Goal: Task Accomplishment & Management: Manage account settings

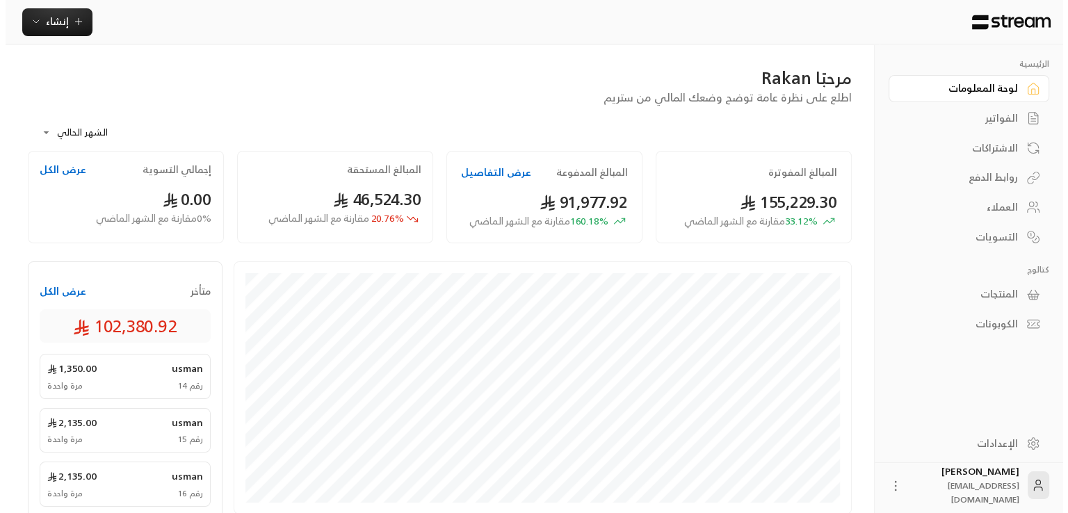
scroll to position [451, 0]
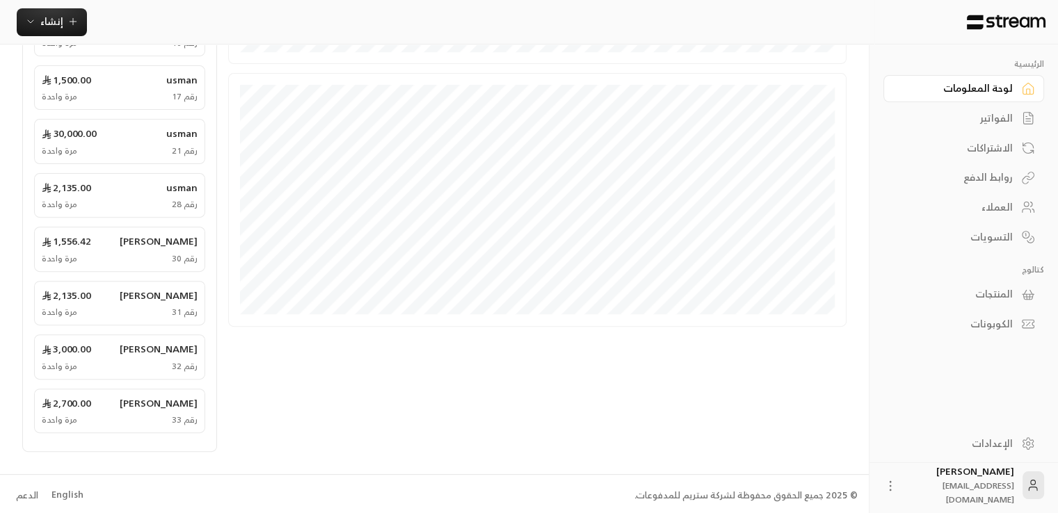
click at [956, 488] on span "rakan@streampay.sa" at bounding box center [978, 492] width 72 height 29
click at [908, 487] on div "Rakan Alhajaj rakan@streampay.sa" at bounding box center [963, 485] width 161 height 45
click at [1026, 483] on icon at bounding box center [1033, 485] width 14 height 14
click at [897, 485] on icon at bounding box center [890, 486] width 14 height 14
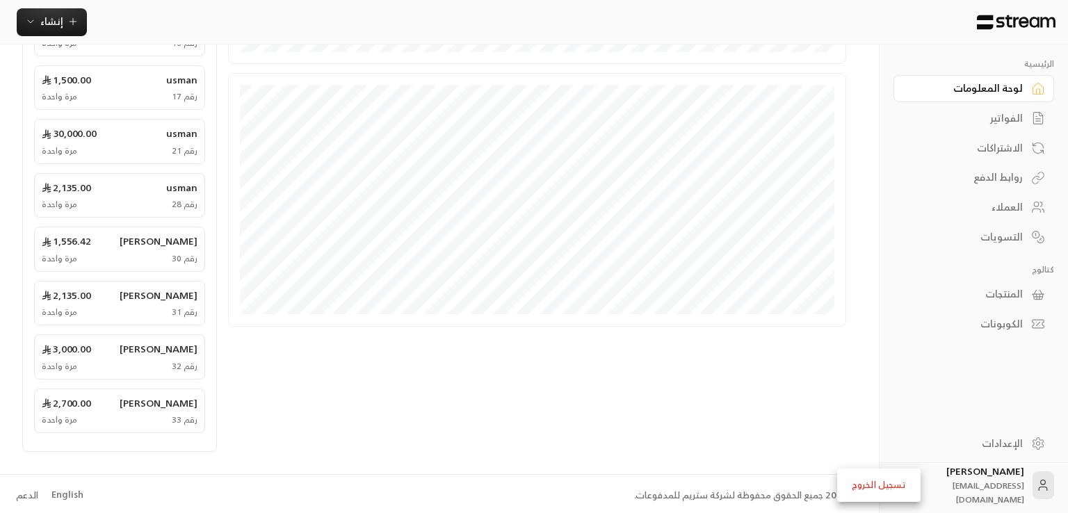
click at [900, 485] on li "تسجيل الخروج" at bounding box center [879, 485] width 76 height 22
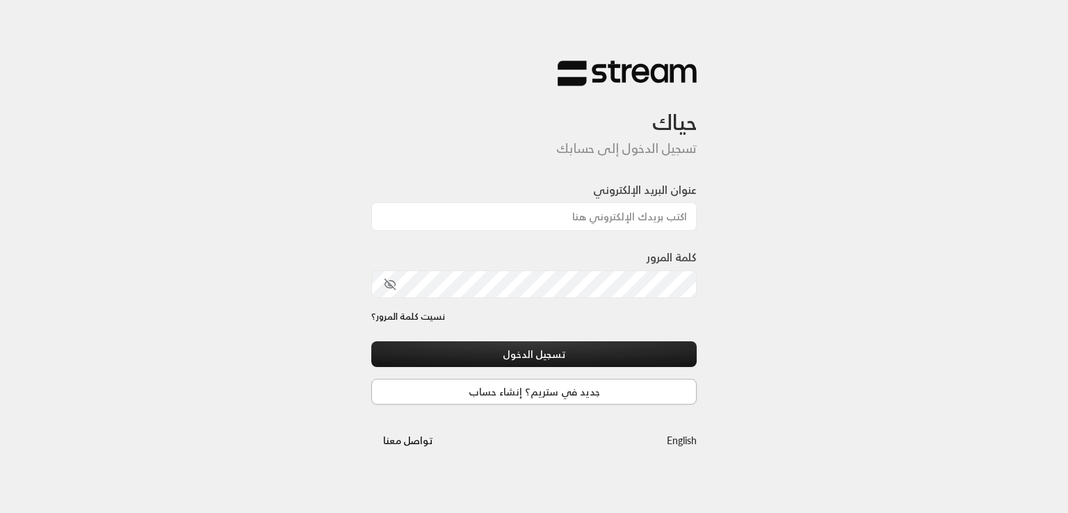
click at [563, 385] on link "جديد في ستريم؟ إنشاء حساب" at bounding box center [533, 392] width 325 height 26
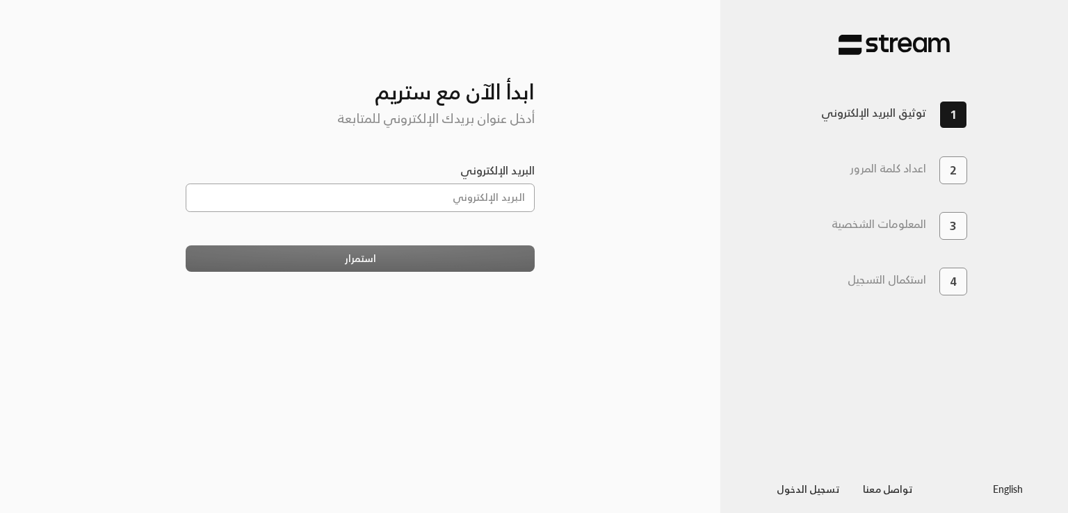
click at [486, 204] on input "البريد الإلكتروني" at bounding box center [361, 198] width 350 height 29
click at [462, 198] on input "البريد الإلكتروني" at bounding box center [361, 198] width 350 height 29
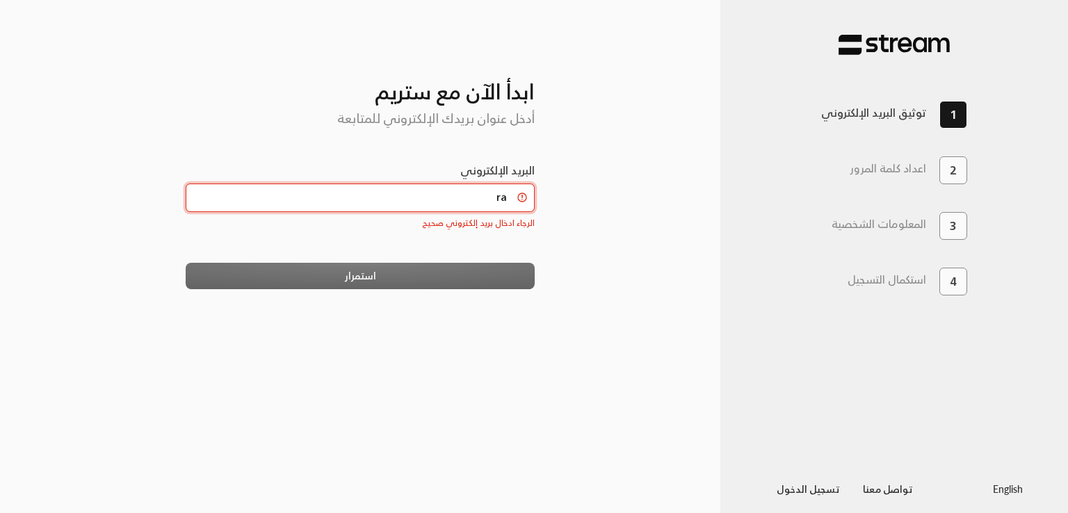
type input "rakan@streampay.sa"
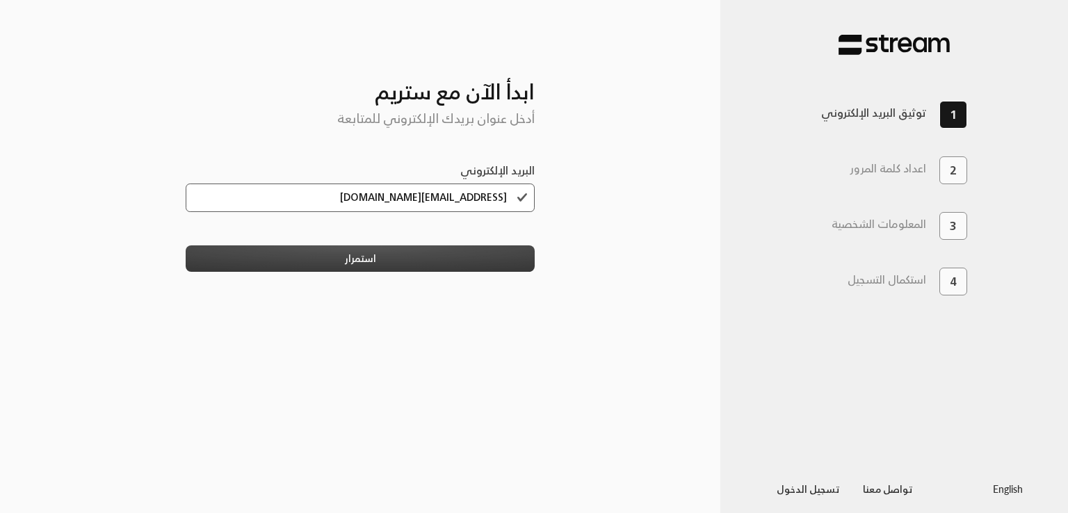
click at [439, 263] on button "استمرار" at bounding box center [361, 258] width 350 height 26
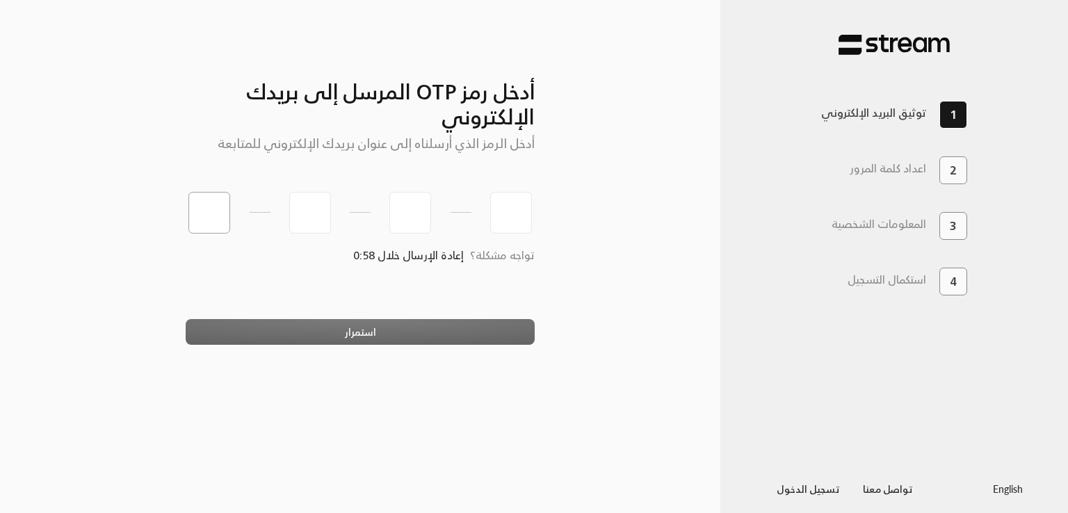
type input "1"
type input "2"
type input "3"
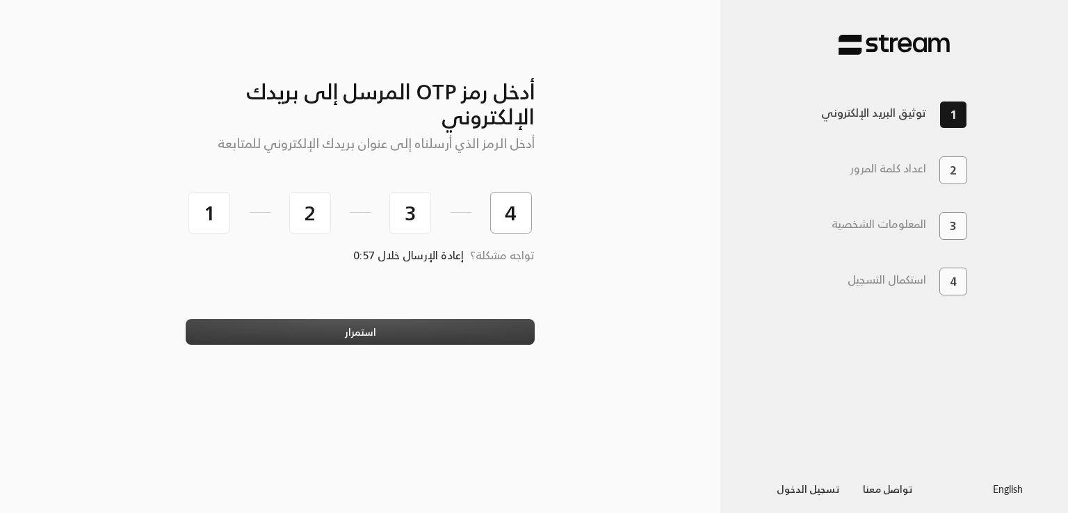
type input "4"
click at [412, 338] on button "استمرار" at bounding box center [361, 332] width 350 height 26
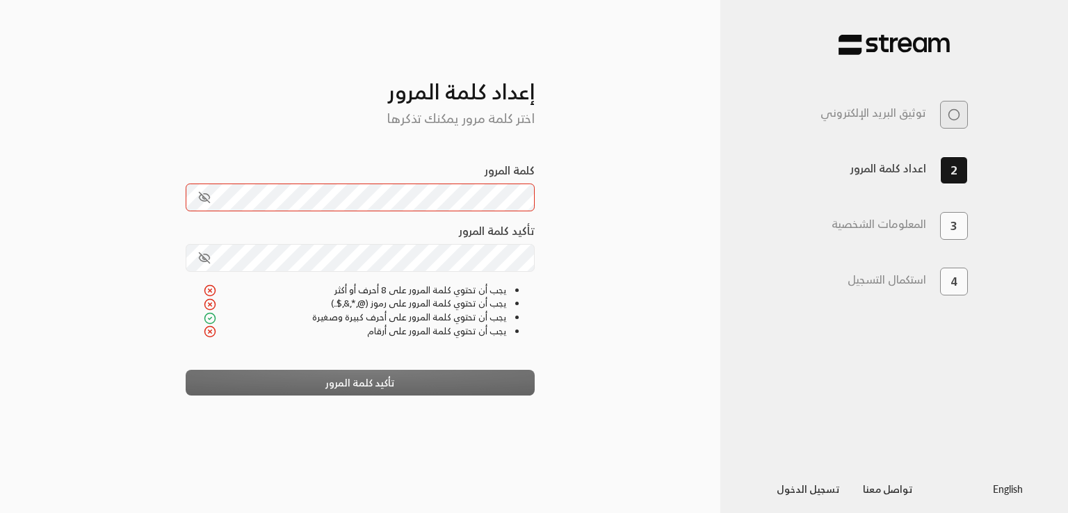
click at [200, 202] on icon "toggle password visibility" at bounding box center [204, 197] width 13 height 13
click at [202, 265] on button "toggle password visibility" at bounding box center [205, 258] width 24 height 24
click at [362, 388] on div "تأكيد كلمة المرور" at bounding box center [361, 383] width 350 height 26
click at [669, 262] on div "أدخل رمز OTP المرسل إلى بريدك الإلكتروني أدخل الرمز الذي أرسلناه إلى عنوان بريد…" at bounding box center [360, 257] width 720 height 468
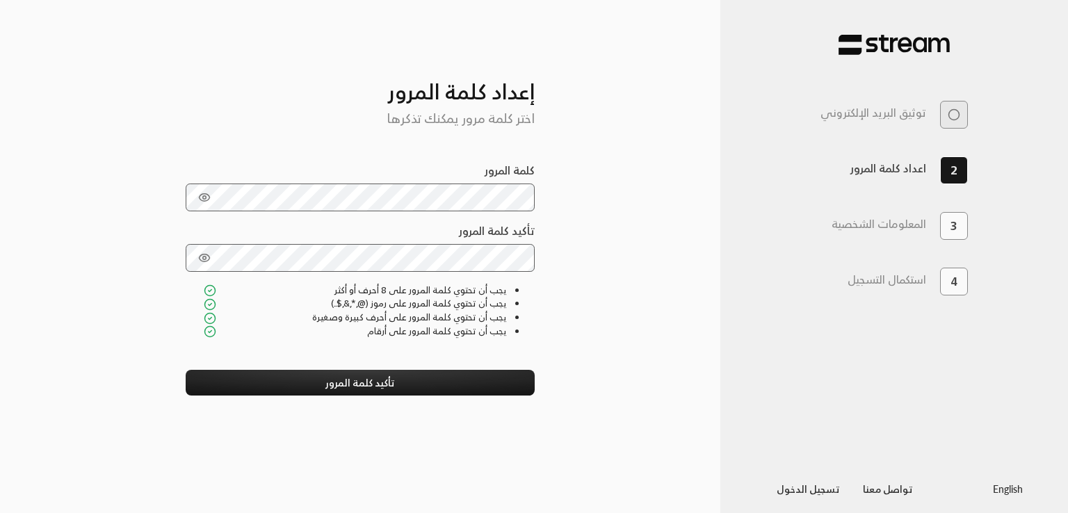
click at [605, 350] on div "أدخل رمز OTP المرسل إلى بريدك الإلكتروني أدخل الرمز الذي أرسلناه إلى عنوان بريد…" at bounding box center [360, 257] width 720 height 468
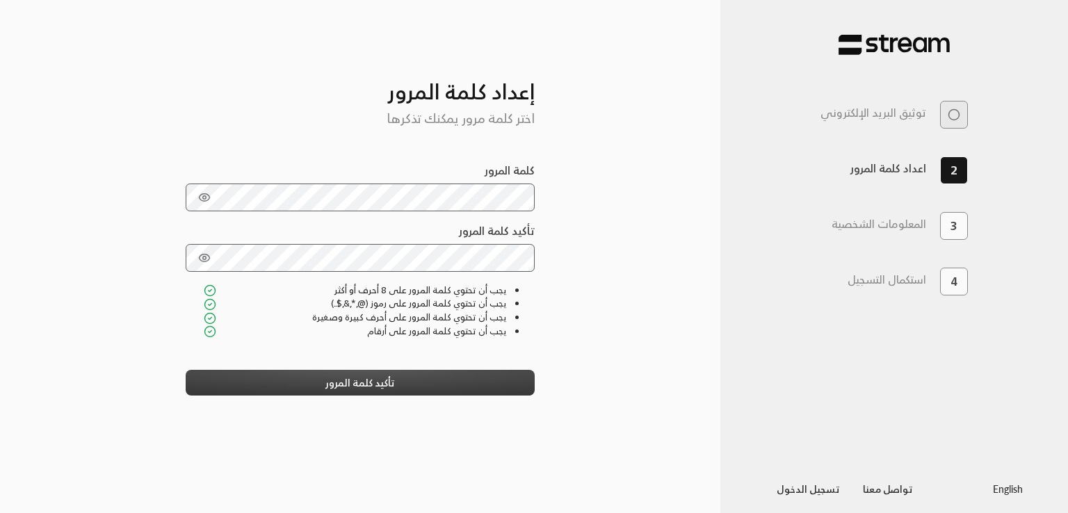
click at [482, 381] on button "تأكيد كلمة المرور" at bounding box center [361, 383] width 350 height 26
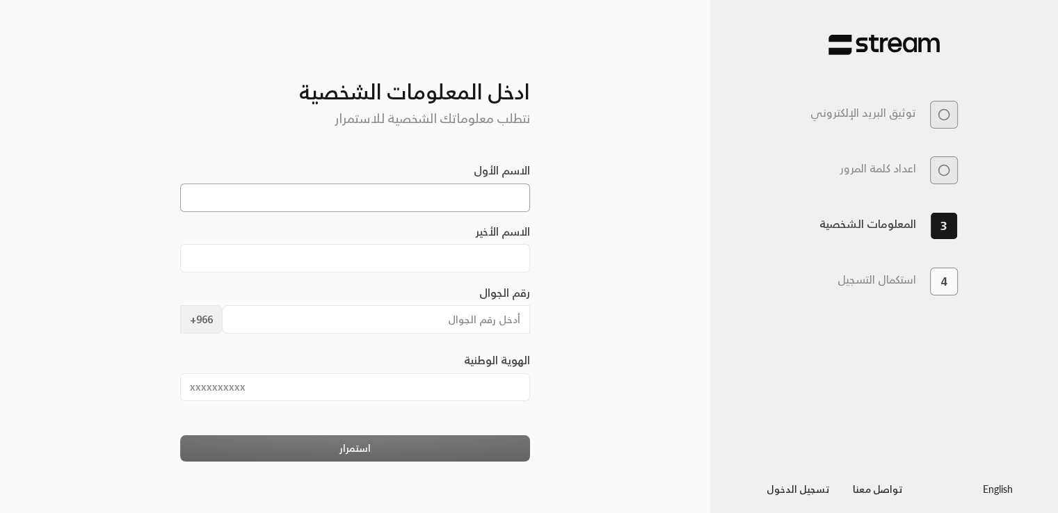
click at [426, 200] on input "الاسم الأول" at bounding box center [355, 198] width 350 height 29
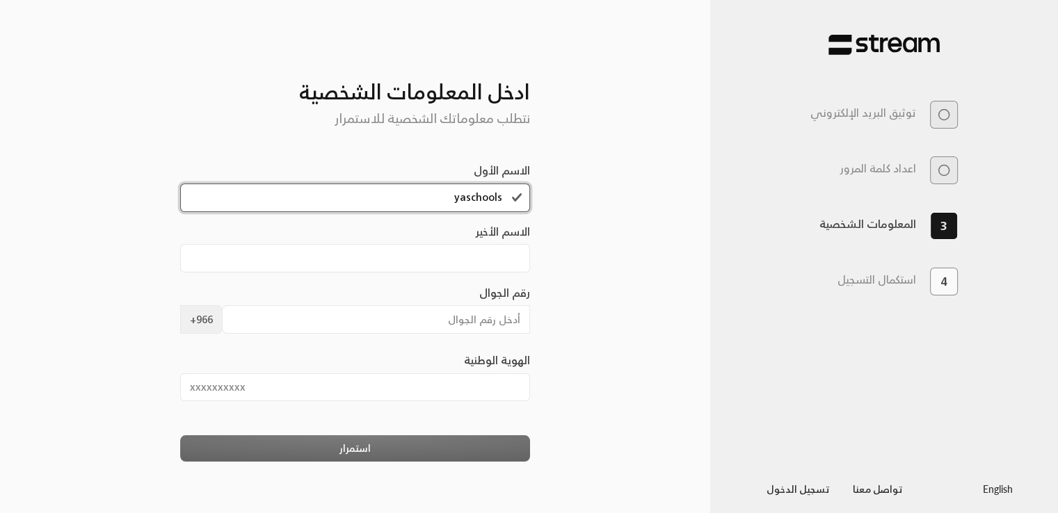
type input "yaschools"
click at [459, 265] on input "الاسم الأخير" at bounding box center [355, 258] width 350 height 29
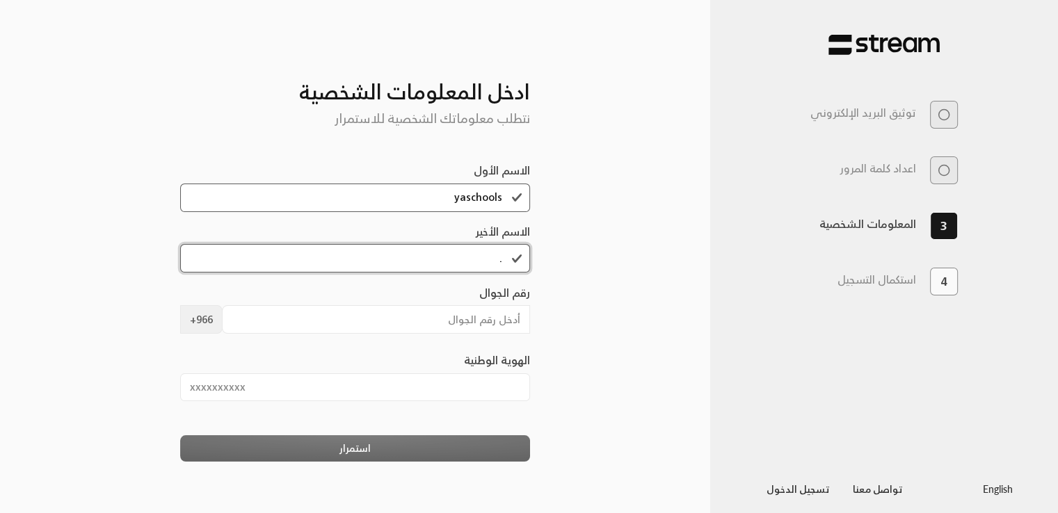
type input "."
click at [478, 320] on input "رقم الجوال" at bounding box center [376, 319] width 308 height 29
type input "500000000"
click at [358, 385] on input "الهوية الوطنية" at bounding box center [355, 387] width 350 height 29
type input "1046403927"
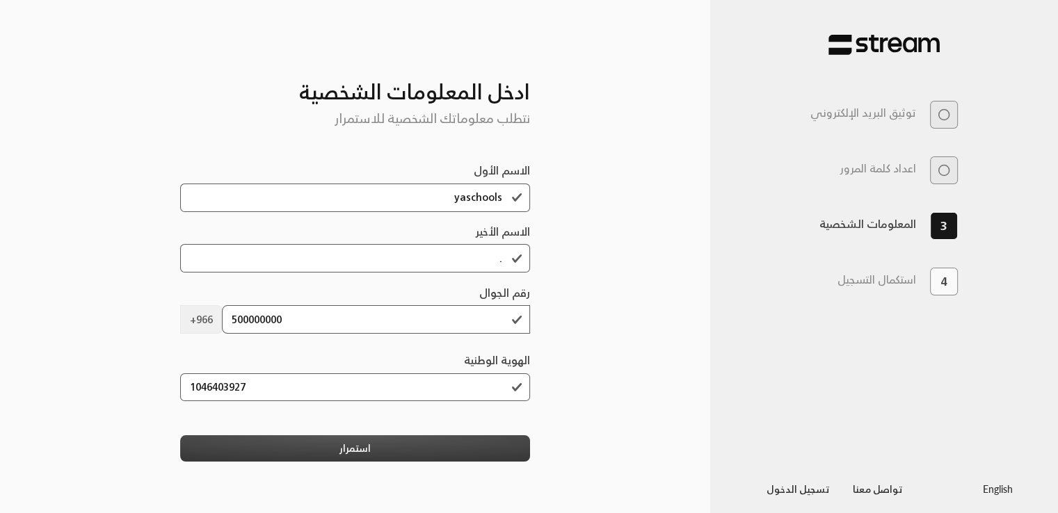
click at [342, 450] on button "استمرار" at bounding box center [355, 448] width 350 height 26
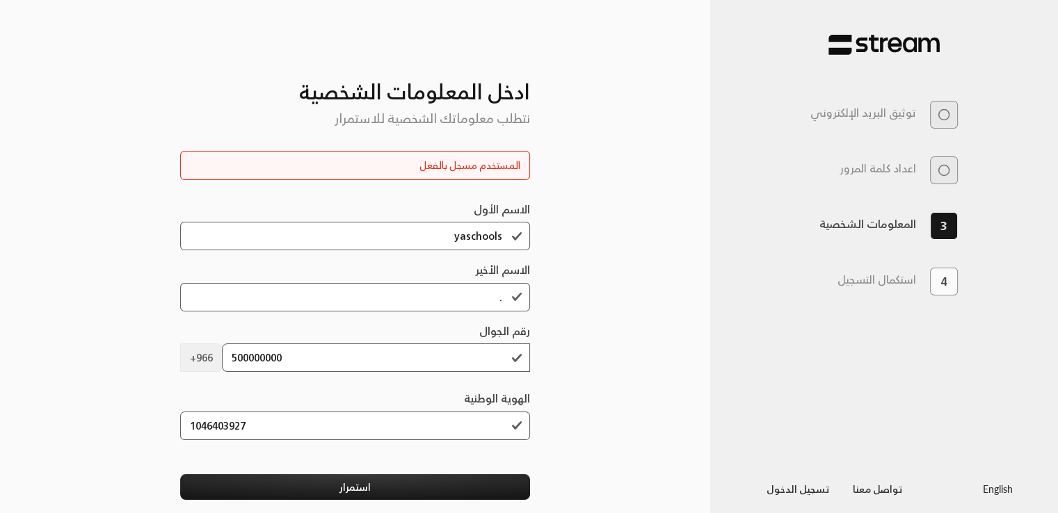
scroll to position [42, 0]
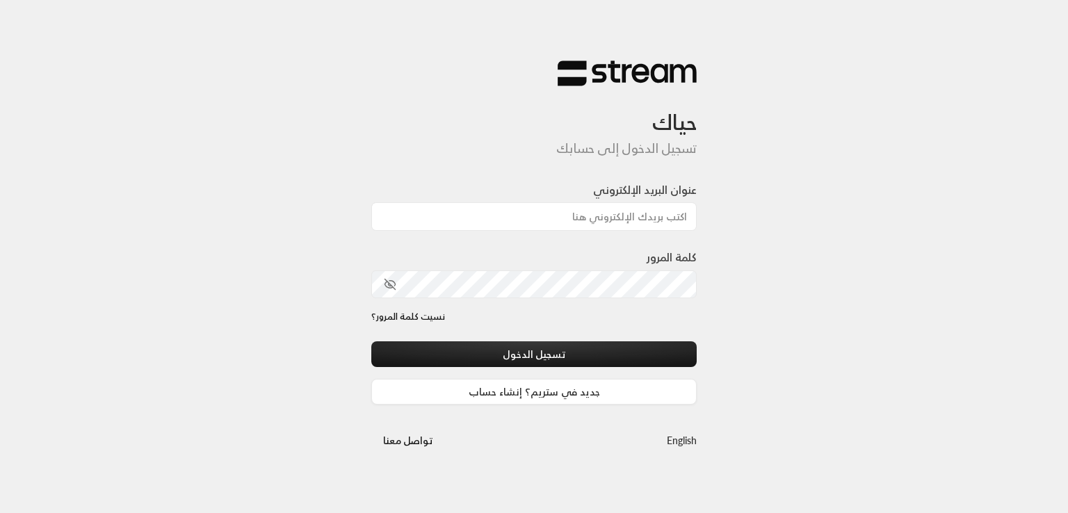
click at [489, 405] on div "English تواصل معنا" at bounding box center [533, 429] width 325 height 49
click at [478, 397] on link "جديد في ستريم؟ إنشاء حساب" at bounding box center [533, 392] width 325 height 26
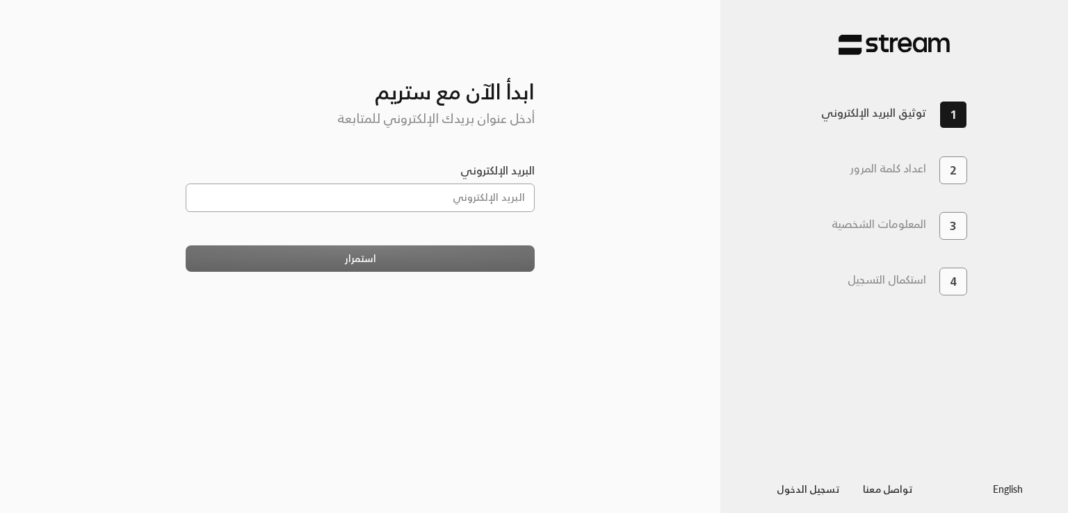
click at [394, 204] on input "البريد الإلكتروني" at bounding box center [361, 198] width 350 height 29
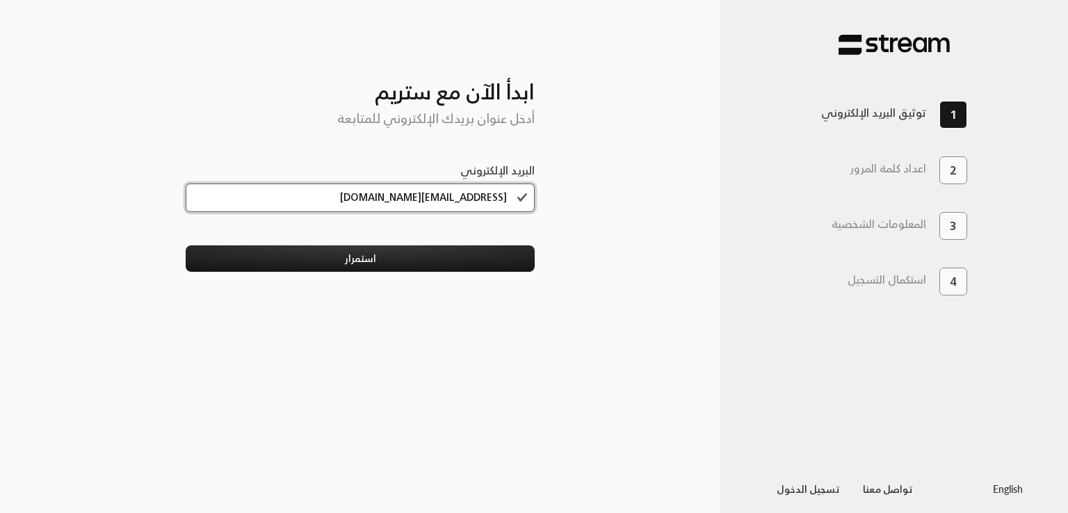
type input "[EMAIL_ADDRESS][DOMAIN_NAME]"
click at [186, 245] on button "استمرار" at bounding box center [361, 258] width 350 height 26
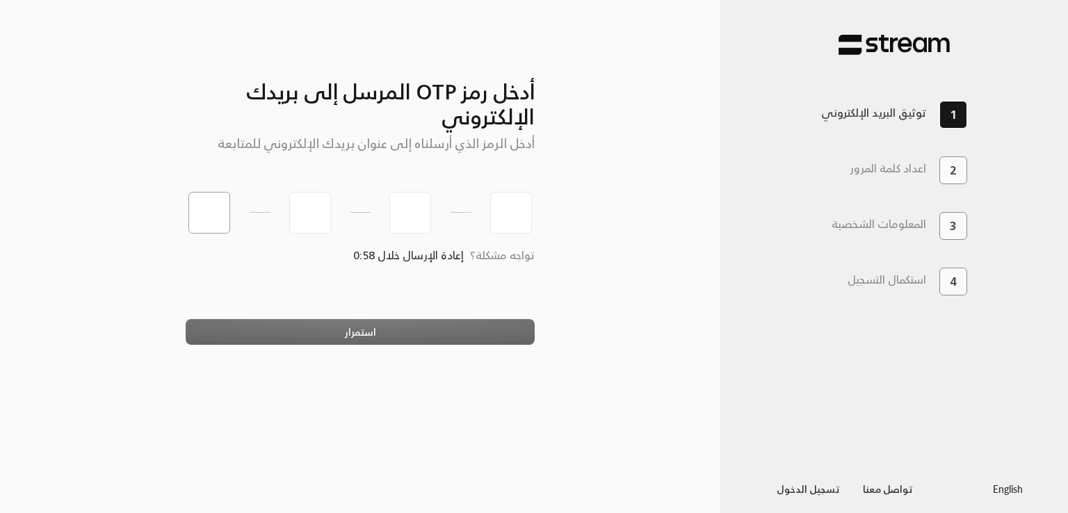
type input "1"
type input "2"
type input "3"
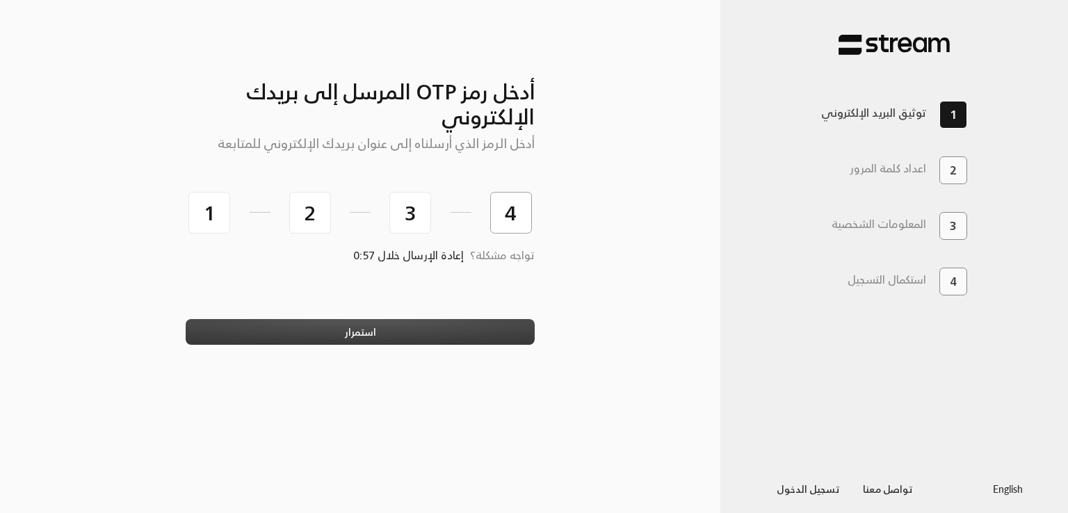
type input "4"
click at [329, 331] on button "استمرار" at bounding box center [361, 332] width 350 height 26
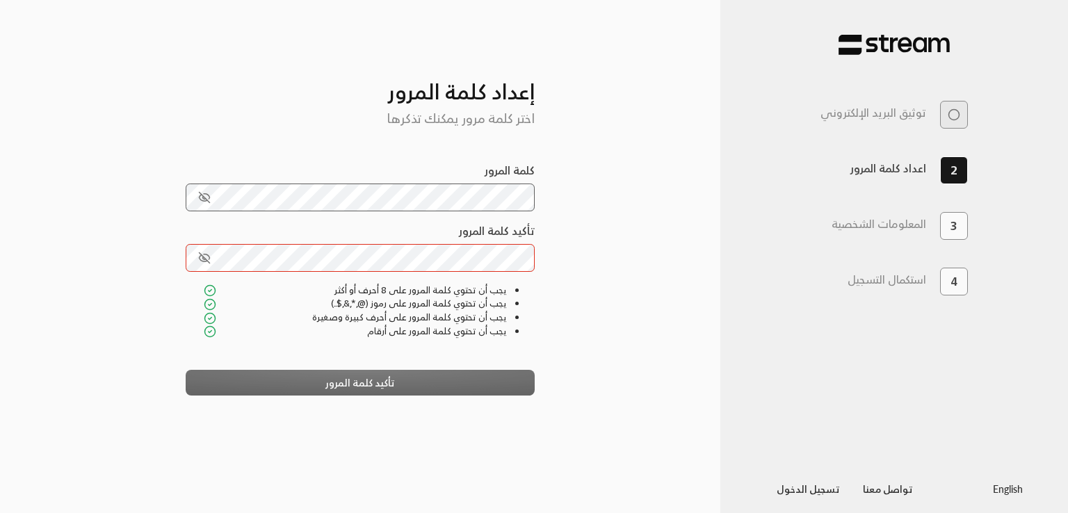
click at [549, 211] on div "أدخل رمز OTP المرسل إلى بريدك الإلكتروني أدخل الرمز الذي أرسلناه إلى عنوان بريد…" at bounding box center [360, 257] width 417 height 468
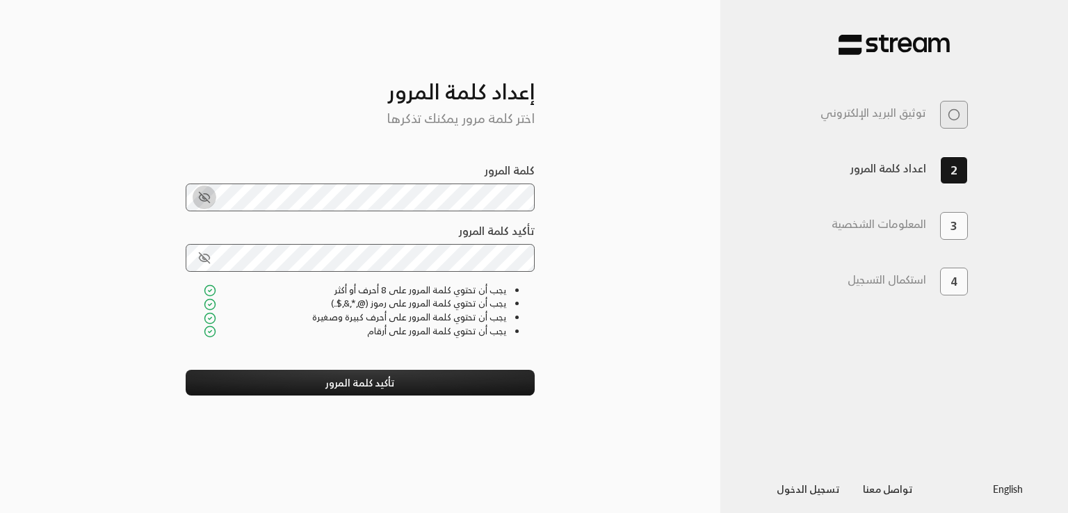
click at [194, 202] on button "toggle password visibility" at bounding box center [205, 198] width 24 height 24
click at [643, 227] on div "أدخل رمز OTP المرسل إلى بريدك الإلكتروني أدخل الرمز الذي أرسلناه إلى عنوان بريد…" at bounding box center [360, 257] width 720 height 468
click at [204, 197] on icon "toggle password visibility" at bounding box center [204, 197] width 13 height 13
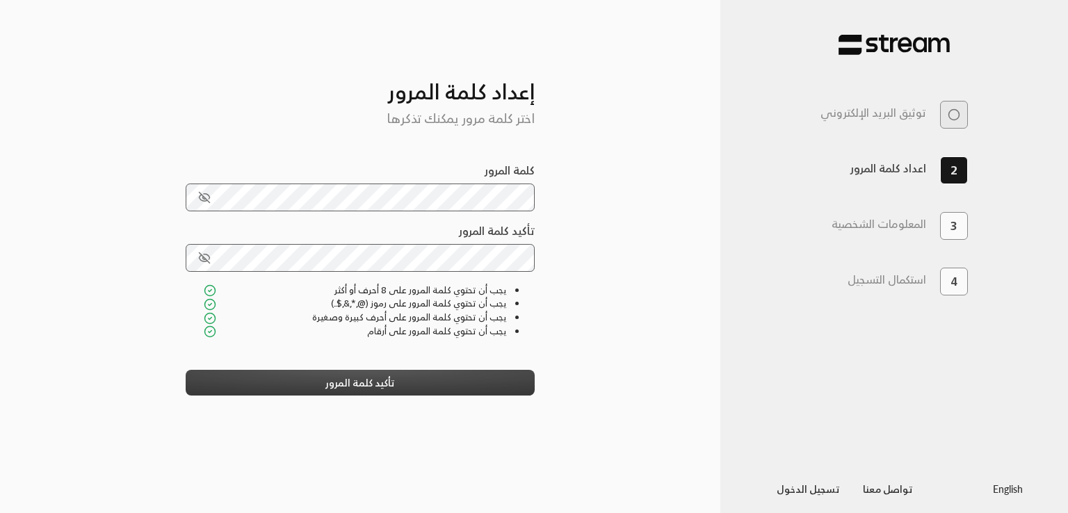
click at [285, 387] on button "تأكيد كلمة المرور" at bounding box center [361, 383] width 350 height 26
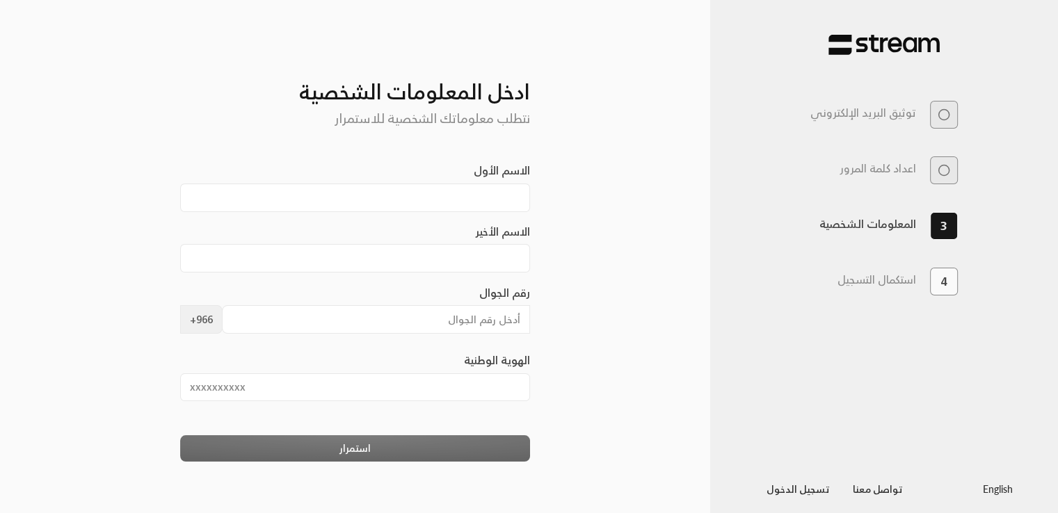
click at [442, 215] on div "الاسم الأول" at bounding box center [355, 192] width 350 height 61
click at [441, 214] on div "الاسم الأول" at bounding box center [355, 192] width 350 height 61
click at [428, 207] on input "الاسم الأول" at bounding box center [355, 198] width 350 height 29
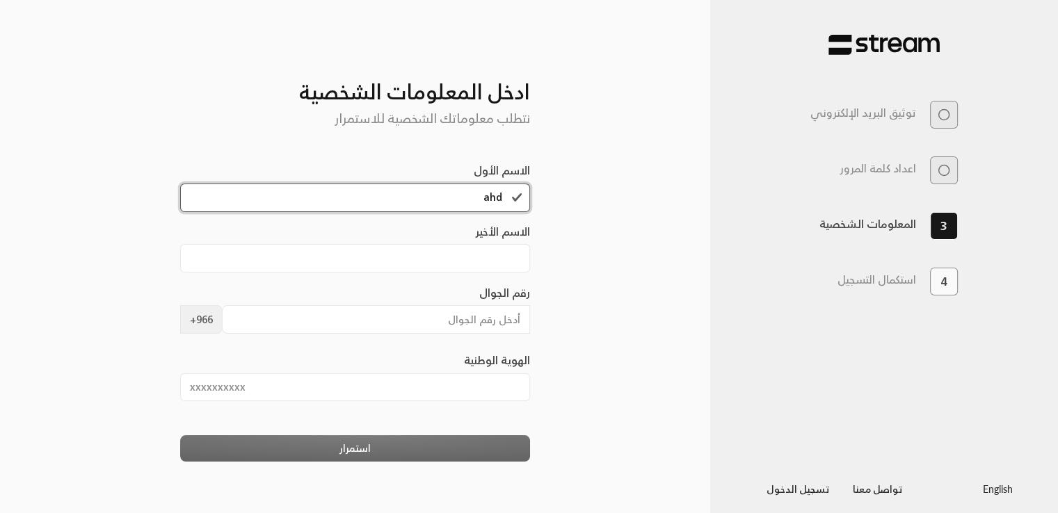
type input "ahd"
click at [428, 245] on input "الاسم الأخير" at bounding box center [355, 258] width 350 height 29
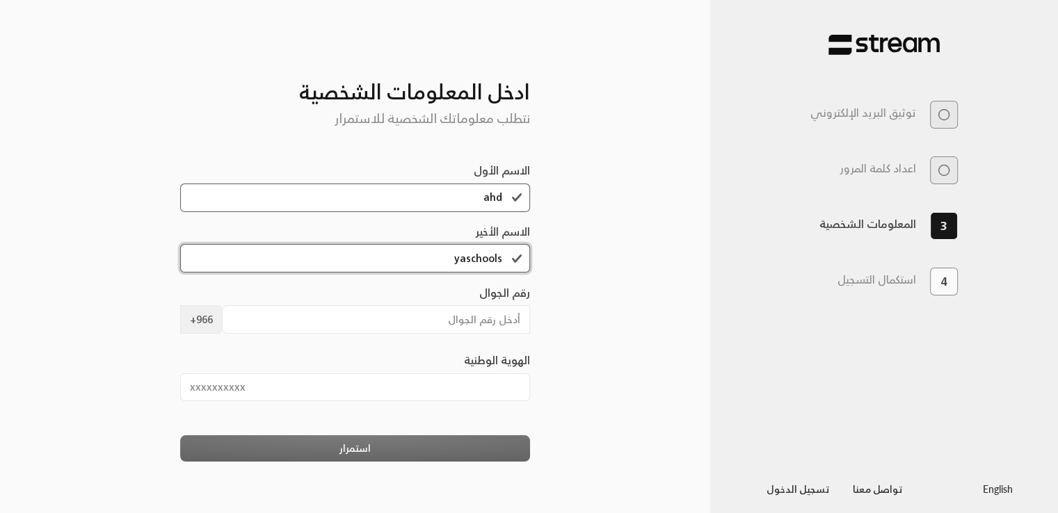
type input "yaschools"
click at [415, 310] on input "رقم الجوال" at bounding box center [376, 319] width 308 height 29
type input "500000000"
click at [357, 392] on input "الهوية الوطنية" at bounding box center [355, 387] width 350 height 29
type input "1046403927"
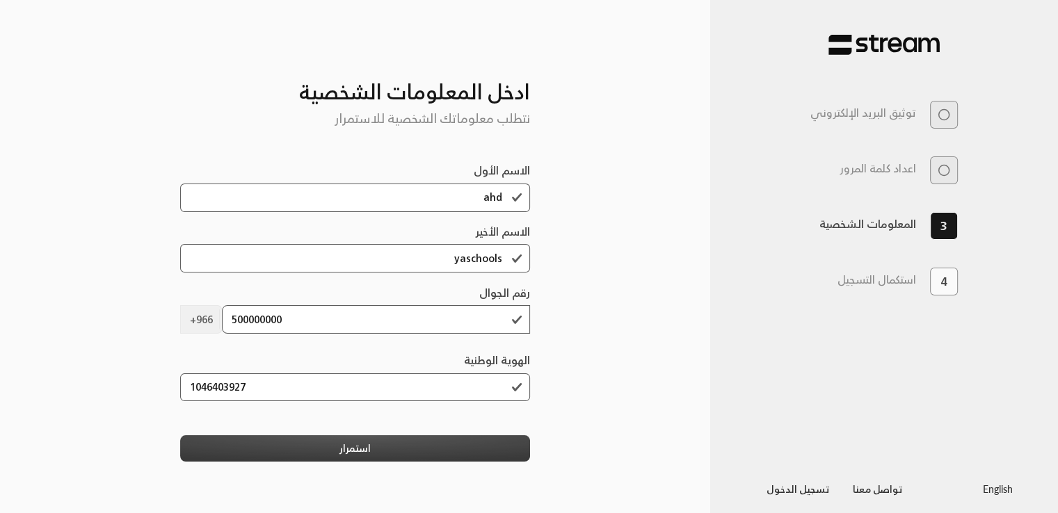
click at [317, 453] on button "استمرار" at bounding box center [355, 448] width 350 height 26
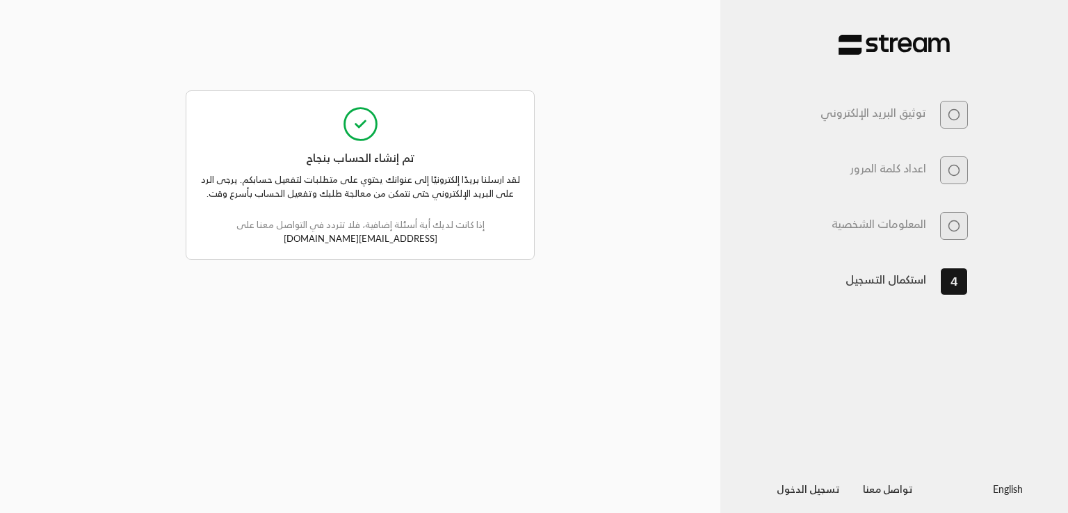
click at [40, 243] on div "أدخل رمز OTP المرسل إلى بريدك الإلكتروني أدخل الرمز الذي أرسلناه إلى عنوان بريد…" at bounding box center [360, 257] width 720 height 468
click at [1, 248] on div "أدخل رمز OTP المرسل إلى بريدك الإلكتروني أدخل الرمز الذي أرسلناه إلى عنوان بريد…" at bounding box center [360, 257] width 720 height 468
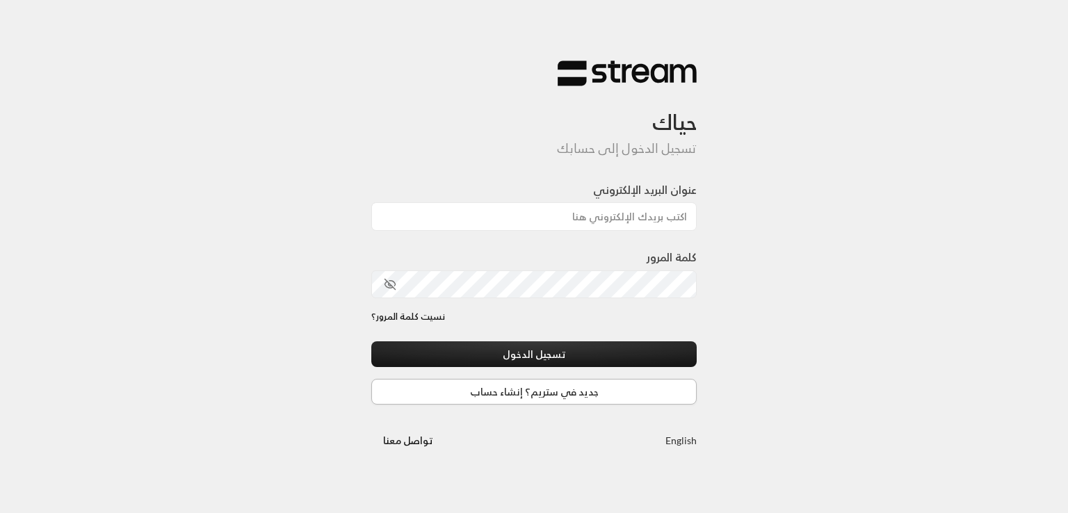
click at [512, 388] on link "جديد في ستريم؟ إنشاء حساب" at bounding box center [533, 392] width 325 height 26
click at [540, 223] on input "عنوان البريد الإلكتروني" at bounding box center [533, 216] width 325 height 29
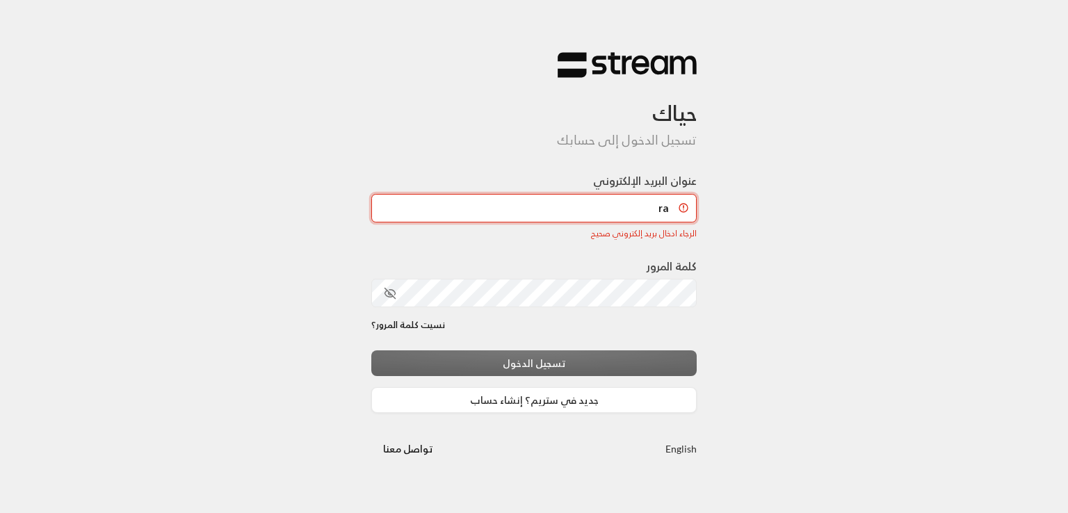
type input "r"
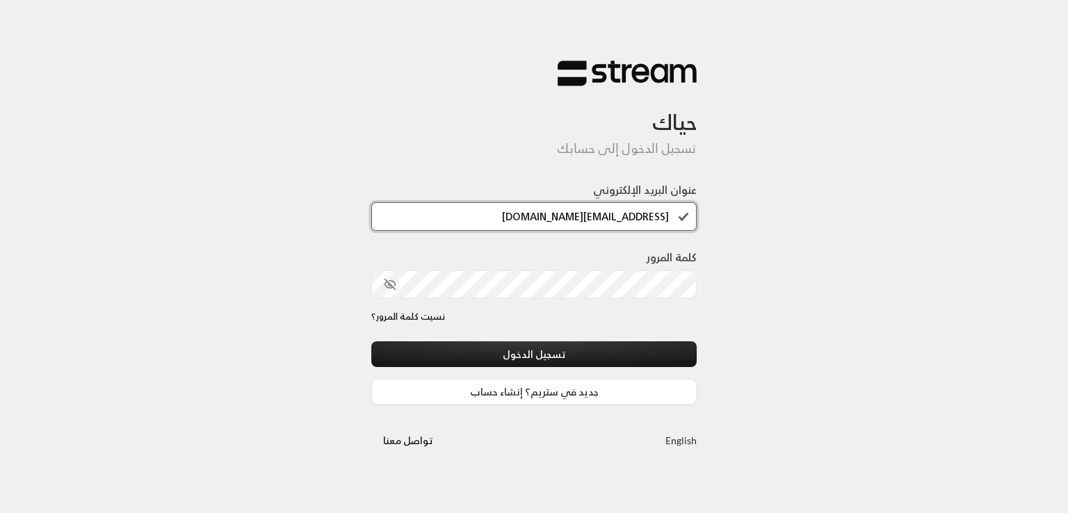
type input "mrasharabi+ahd@gmail.com"
click at [679, 305] on div "كلمة المرور" at bounding box center [533, 279] width 325 height 60
click at [617, 211] on input "[EMAIL_ADDRESS][DOMAIN_NAME]" at bounding box center [533, 216] width 325 height 29
click at [519, 390] on link "جديد في ستريم؟ إنشاء حساب" at bounding box center [533, 392] width 325 height 26
click at [560, 222] on input "[EMAIL_ADDRESS][DOMAIN_NAME]" at bounding box center [533, 216] width 325 height 29
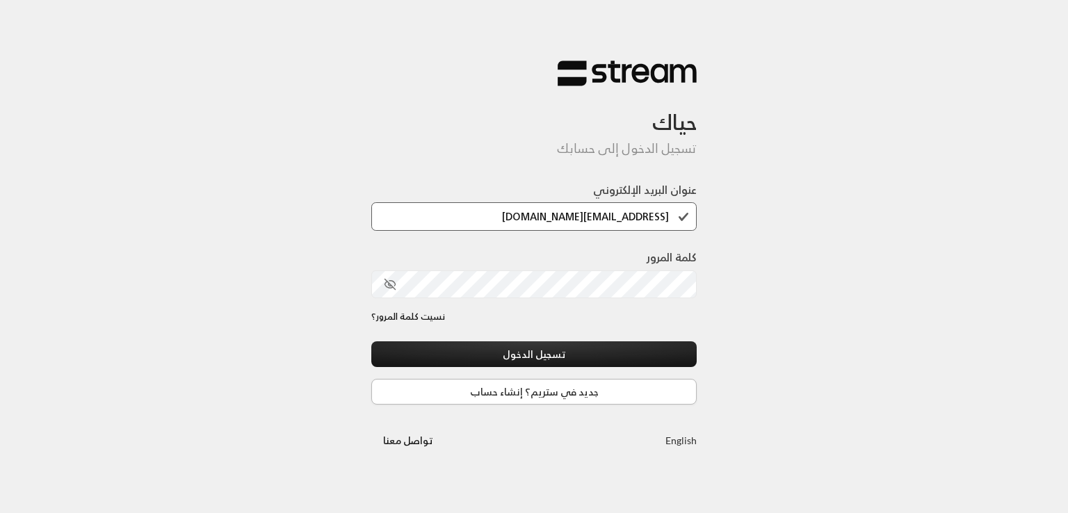
click at [540, 396] on link "جديد في ستريم؟ إنشاء حساب" at bounding box center [533, 392] width 325 height 26
click at [499, 383] on link "جديد في ستريم؟ إنشاء حساب" at bounding box center [533, 392] width 325 height 26
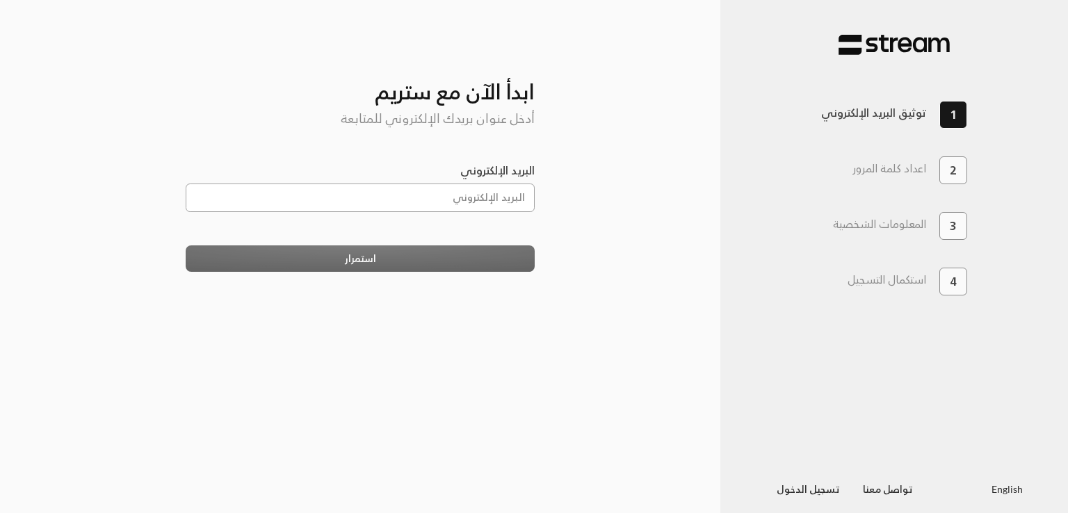
click at [459, 201] on input "البريد الإلكتروني" at bounding box center [361, 198] width 350 height 29
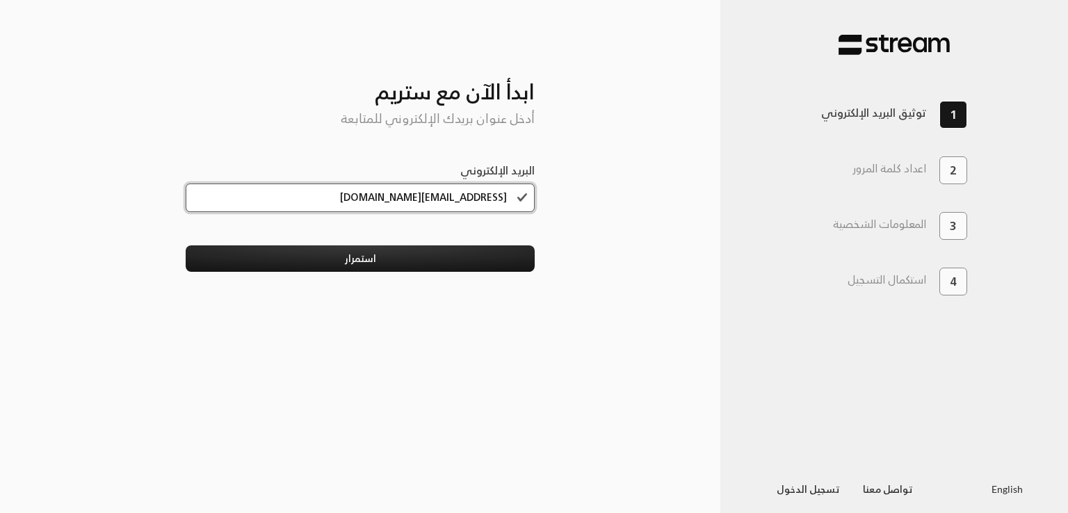
type input "[EMAIL_ADDRESS][DOMAIN_NAME]"
click at [186, 245] on button "استمرار" at bounding box center [361, 258] width 350 height 26
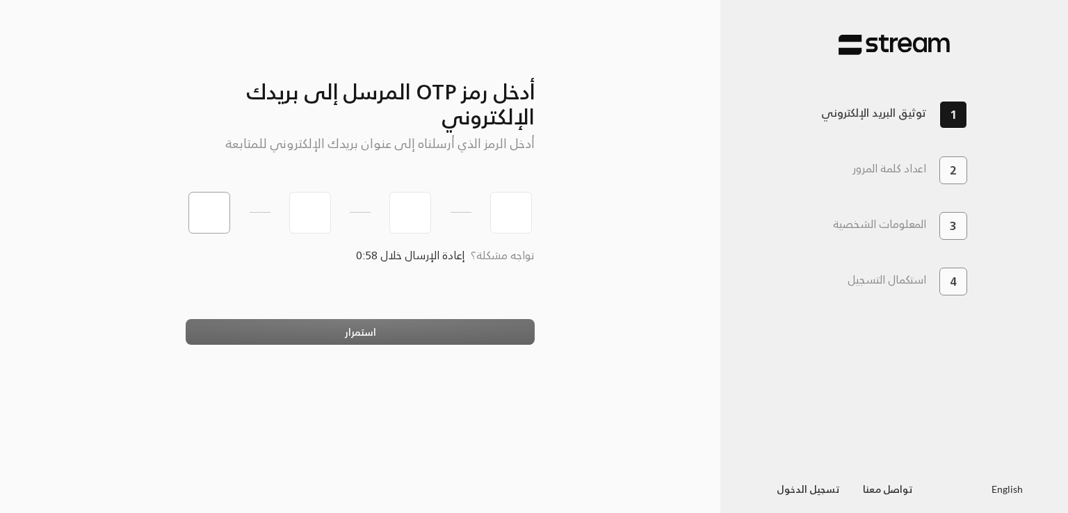
type input "1"
type input "2"
type input "3"
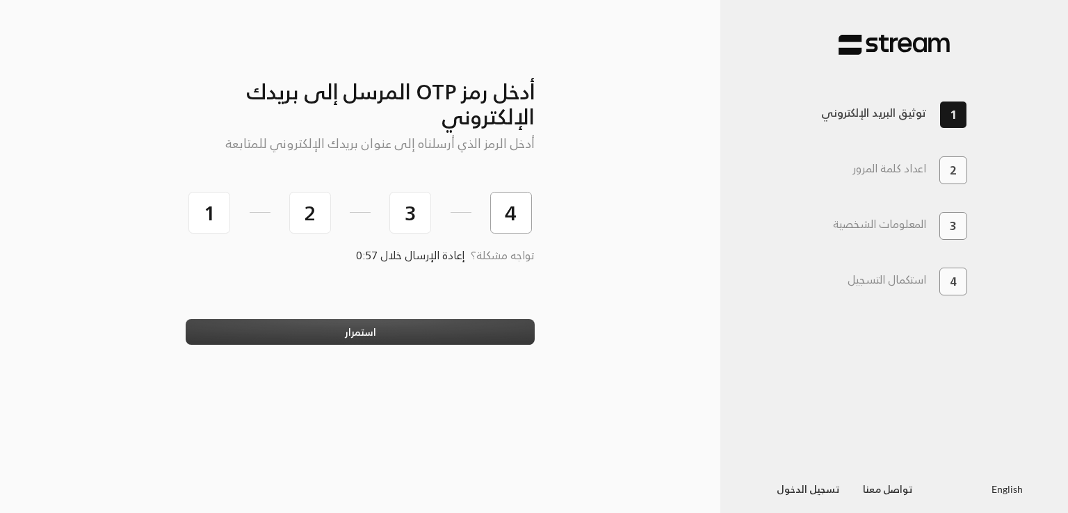
type input "4"
click at [367, 328] on button "استمرار" at bounding box center [361, 332] width 350 height 26
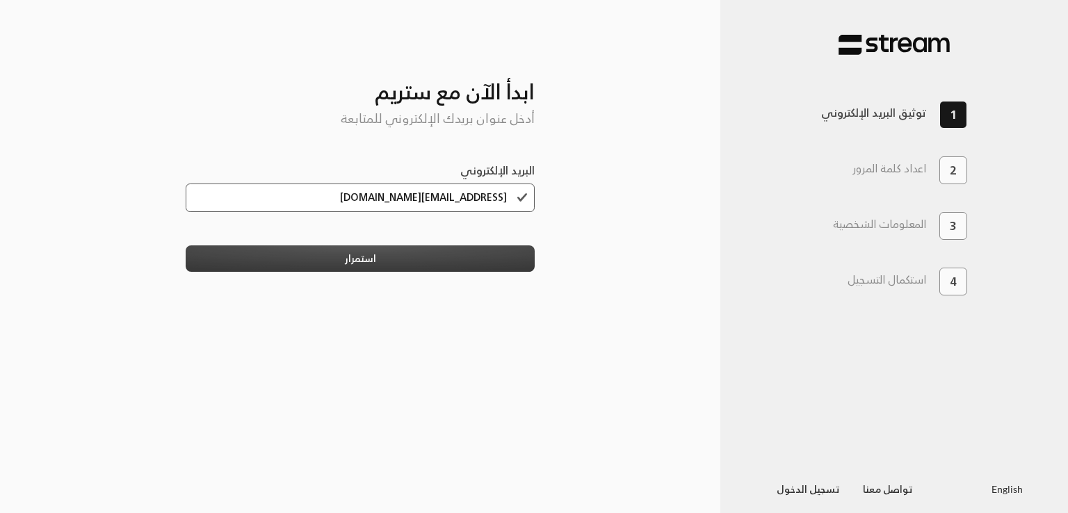
type input "[EMAIL_ADDRESS][DOMAIN_NAME]"
click at [466, 259] on button "استمرار" at bounding box center [361, 258] width 350 height 26
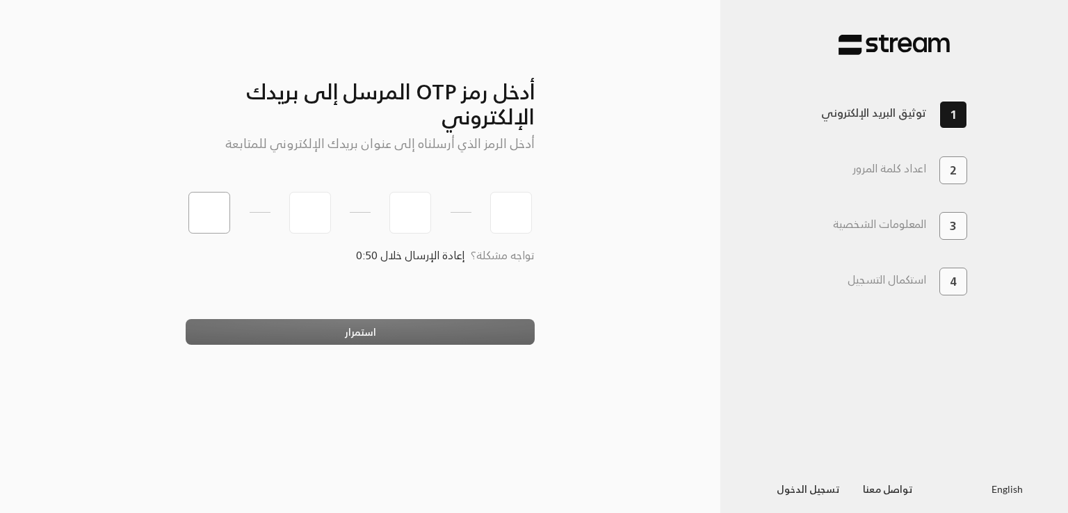
type input "0"
type input "7"
type input "1"
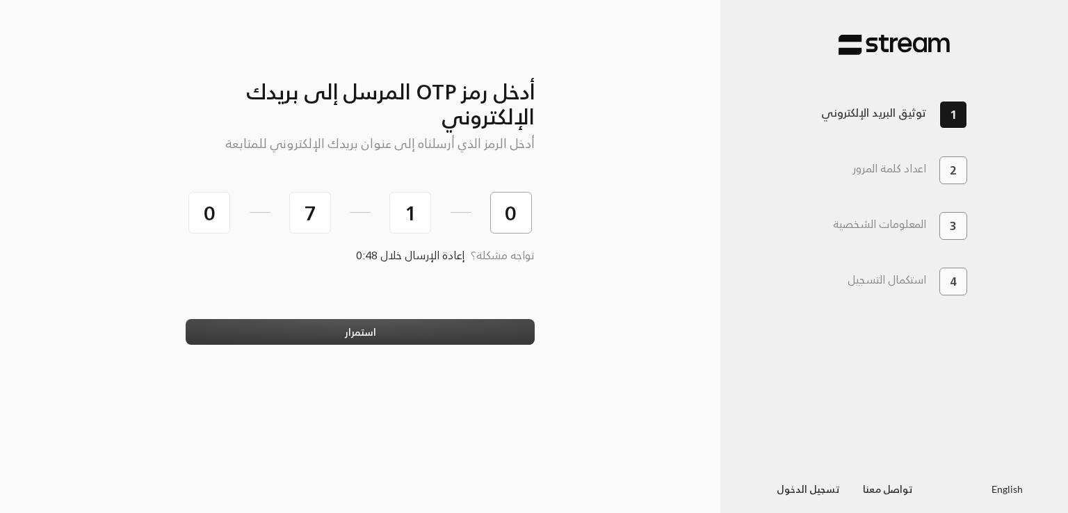
type input "0"
click at [286, 328] on button "استمرار" at bounding box center [361, 332] width 350 height 26
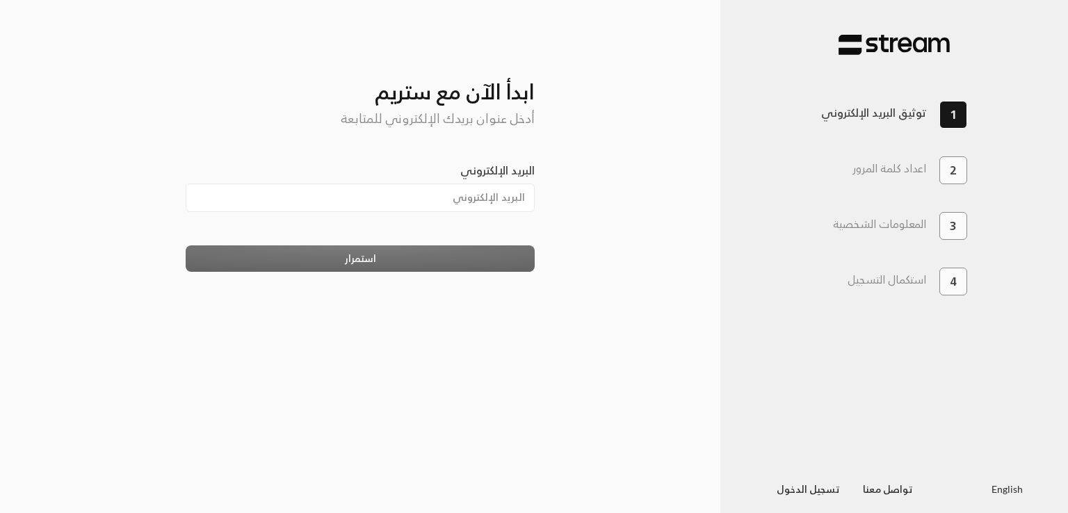
click at [442, 216] on div "البريد الإلكتروني" at bounding box center [361, 192] width 350 height 61
click at [433, 204] on input "البريد الإلكتروني" at bounding box center [361, 198] width 350 height 29
paste input "[EMAIL_ADDRESS][DOMAIN_NAME]"
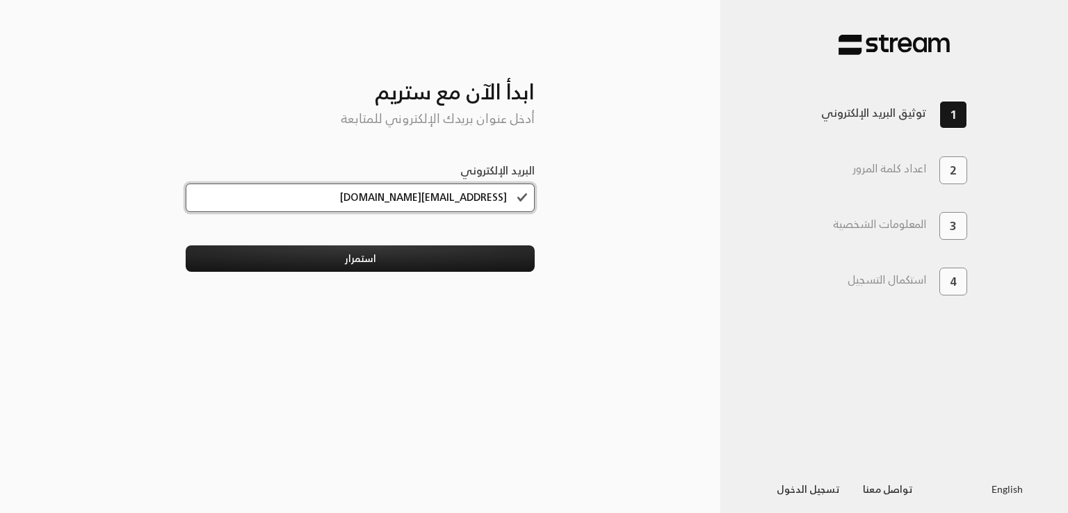
drag, startPoint x: 484, startPoint y: 195, endPoint x: 460, endPoint y: 197, distance: 23.7
click at [460, 197] on input "[EMAIL_ADDRESS][DOMAIN_NAME]" at bounding box center [361, 198] width 350 height 29
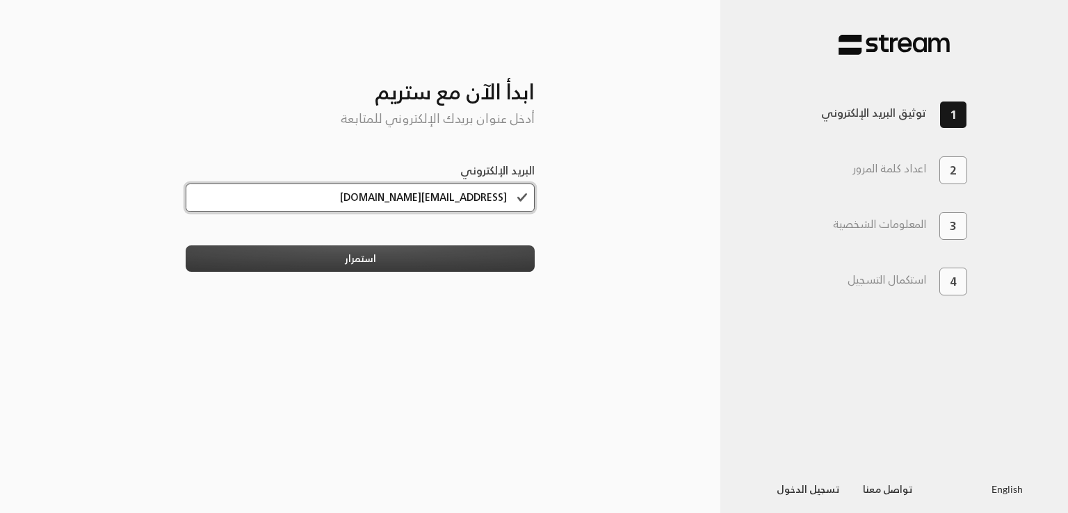
type input "[EMAIL_ADDRESS][DOMAIN_NAME]"
click at [471, 266] on button "استمرار" at bounding box center [361, 258] width 350 height 26
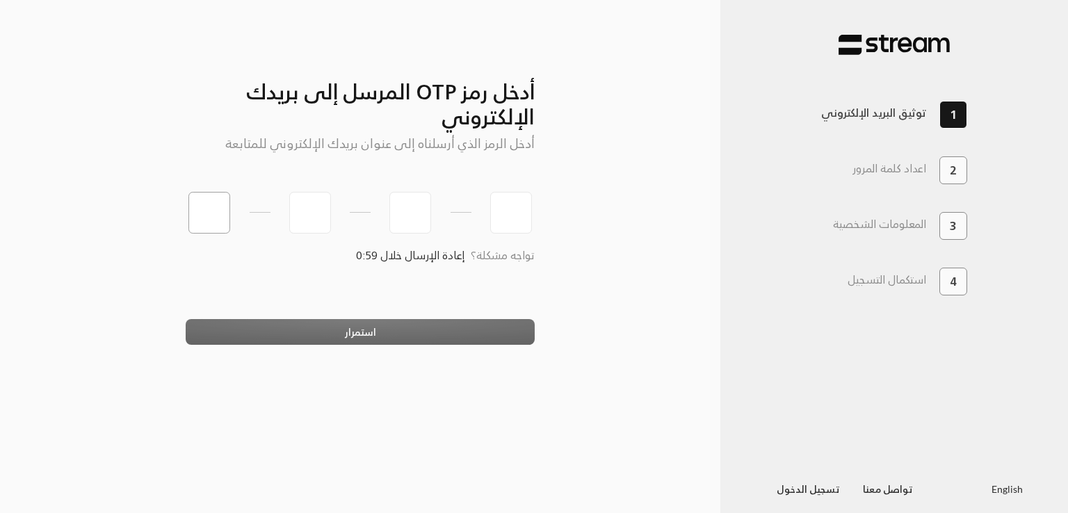
type input "1"
type input "2"
type input "3"
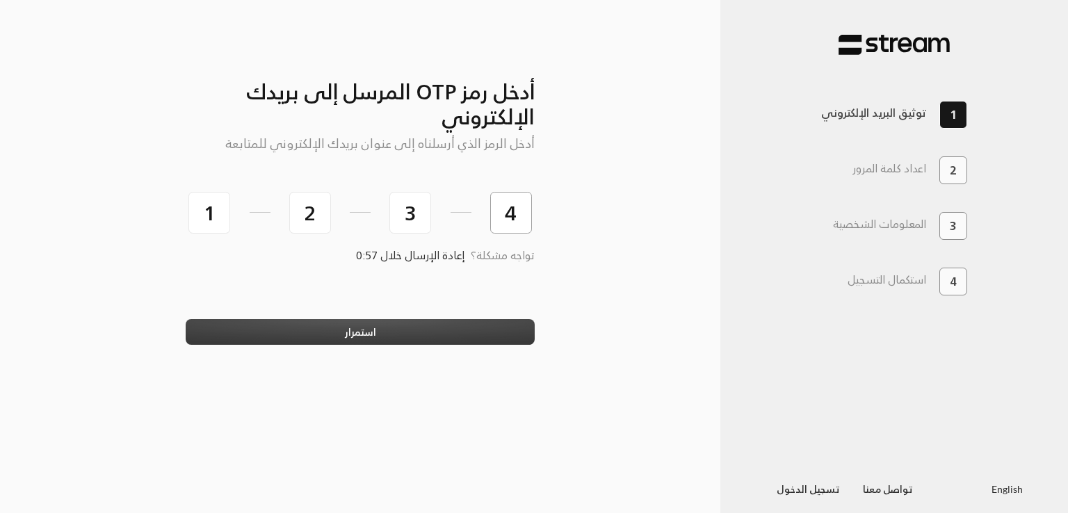
type input "4"
click at [347, 334] on button "استمرار" at bounding box center [361, 332] width 350 height 26
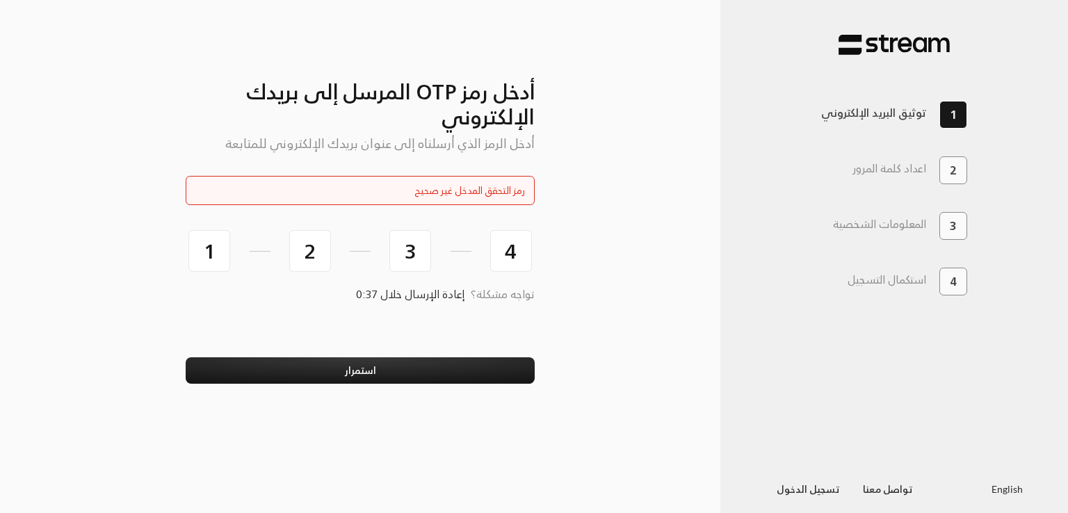
click at [58, 232] on div "أدخل رمز OTP المرسل إلى بريدك الإلكتروني أدخل الرمز الذي أرسلناه إلى عنوان بريد…" at bounding box center [360, 257] width 720 height 468
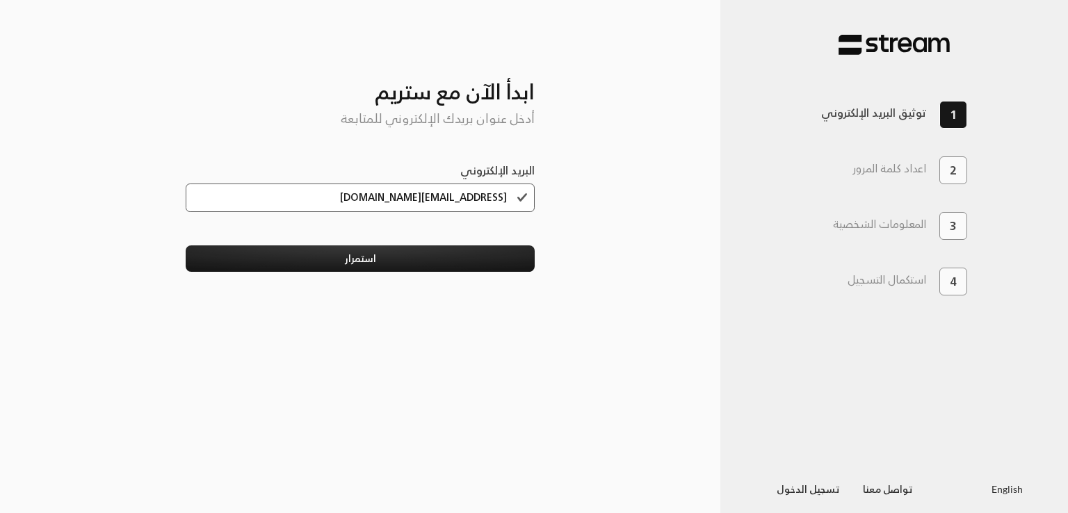
drag, startPoint x: 484, startPoint y: 195, endPoint x: 462, endPoint y: 195, distance: 22.3
click at [462, 195] on input "mrasharabi+ahd@gmail.com" at bounding box center [361, 198] width 350 height 29
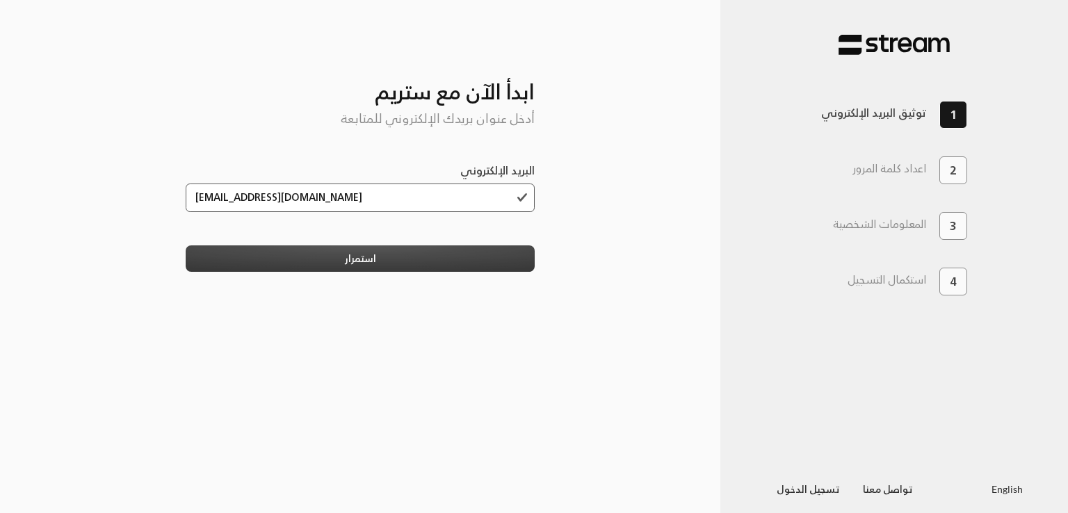
type input "[EMAIL_ADDRESS][DOMAIN_NAME]"
click at [407, 259] on button "استمرار" at bounding box center [361, 258] width 350 height 26
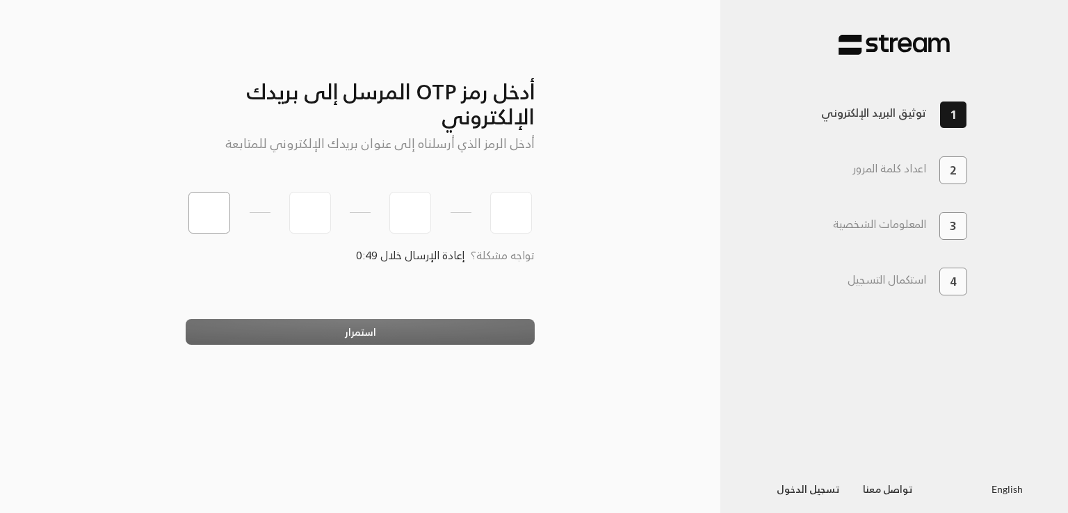
type input "7"
type input "2"
type input "6"
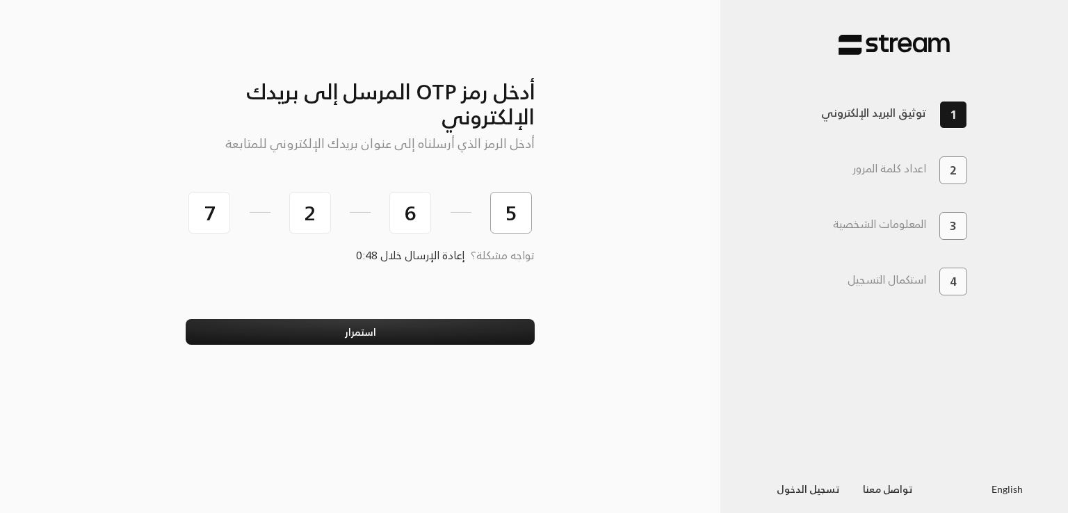
type input "5"
click at [186, 319] on button "استمرار" at bounding box center [361, 332] width 350 height 26
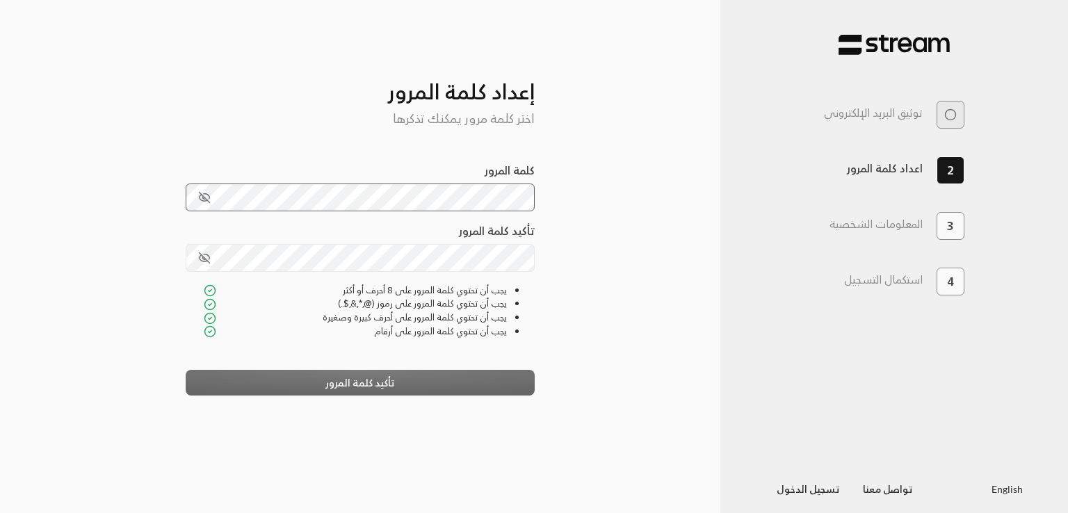
click at [203, 205] on button "toggle password visibility" at bounding box center [205, 198] width 24 height 24
click at [317, 277] on div "تأكيد كلمة المرور" at bounding box center [361, 253] width 350 height 60
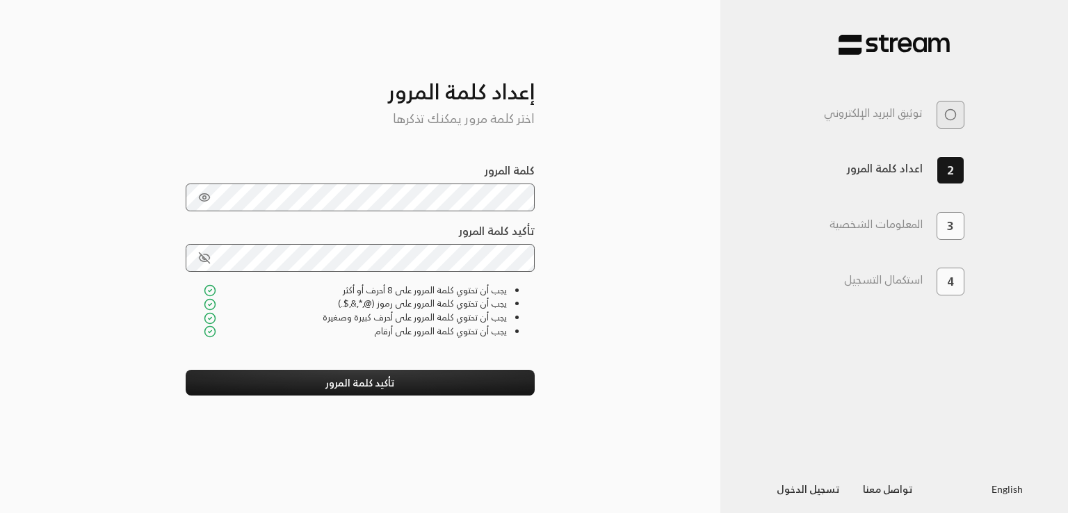
click at [202, 262] on icon "toggle password visibility" at bounding box center [204, 258] width 13 height 13
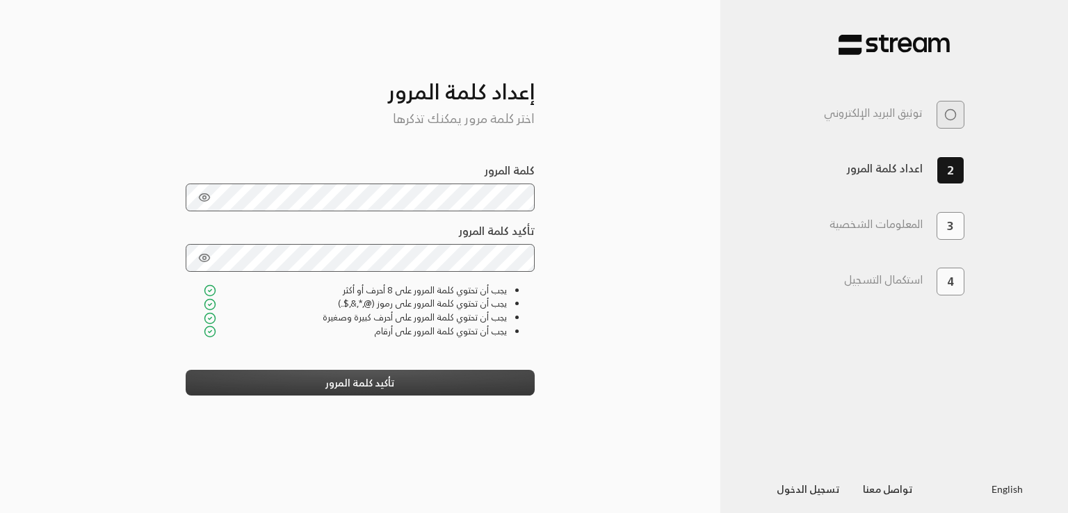
click at [271, 387] on button "تأكيد كلمة المرور" at bounding box center [361, 383] width 350 height 26
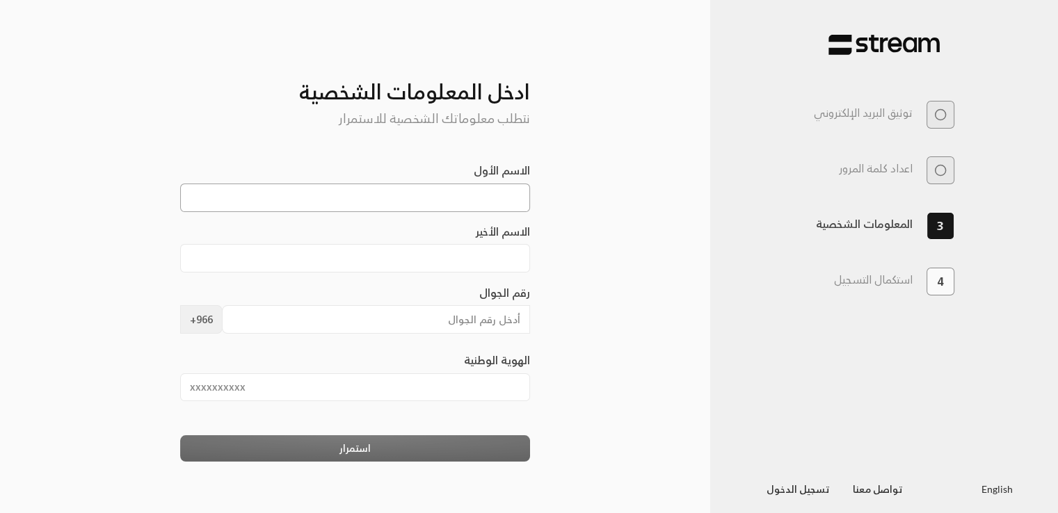
click at [477, 195] on input "الاسم الأول" at bounding box center [355, 198] width 350 height 29
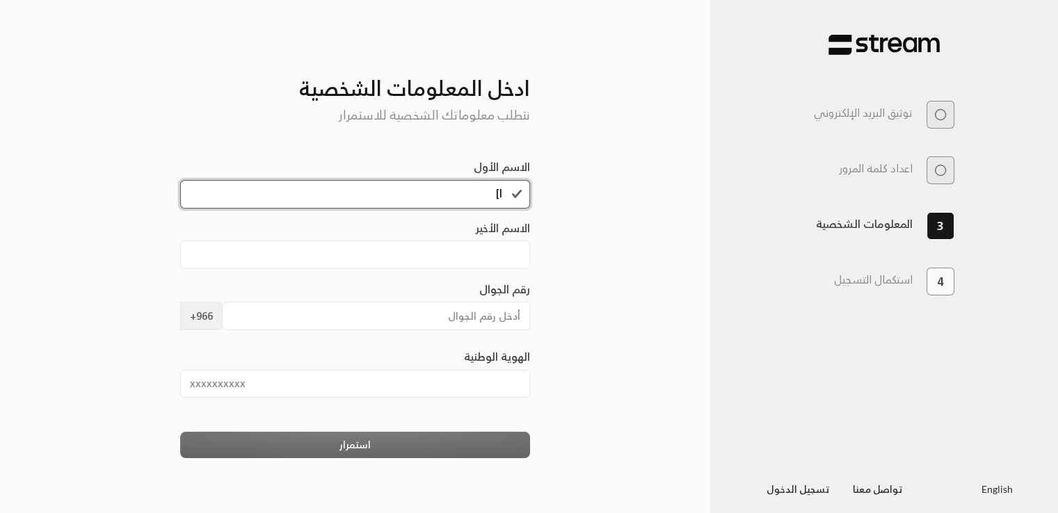
type input "l"
type input "مدارس عهد"
click at [461, 248] on input "الاسم الأخير" at bounding box center [355, 255] width 350 height 29
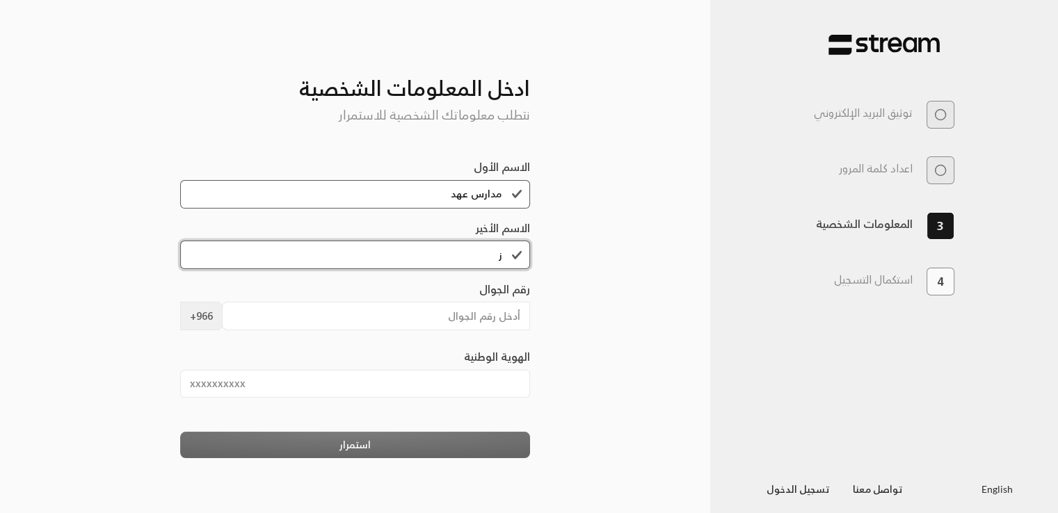
type input "ز"
click at [325, 320] on input "رقم الجوال" at bounding box center [376, 316] width 308 height 29
type input "500000000"
click at [291, 380] on input "الهوية الوطنية" at bounding box center [355, 384] width 350 height 29
type input "1046403927"
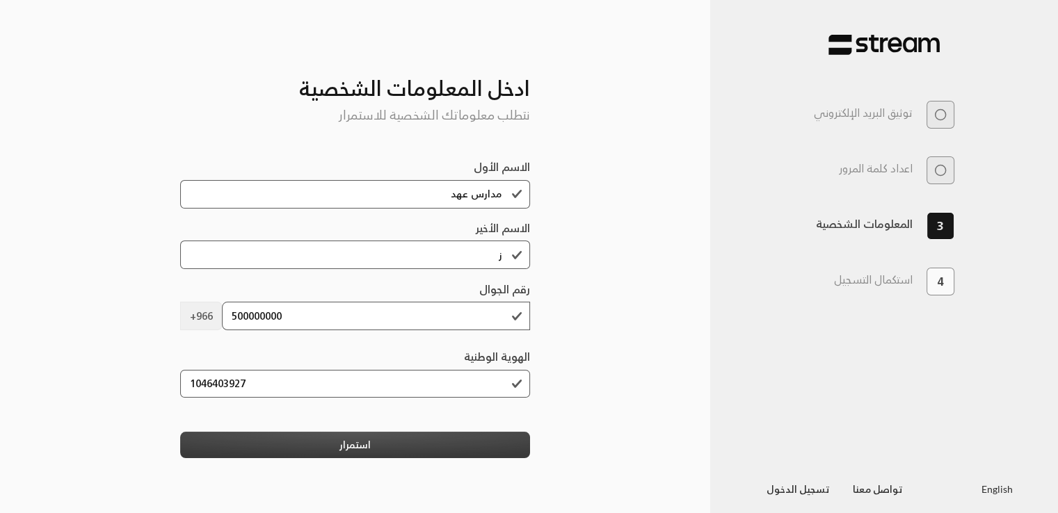
click at [282, 449] on button "استمرار" at bounding box center [355, 445] width 350 height 26
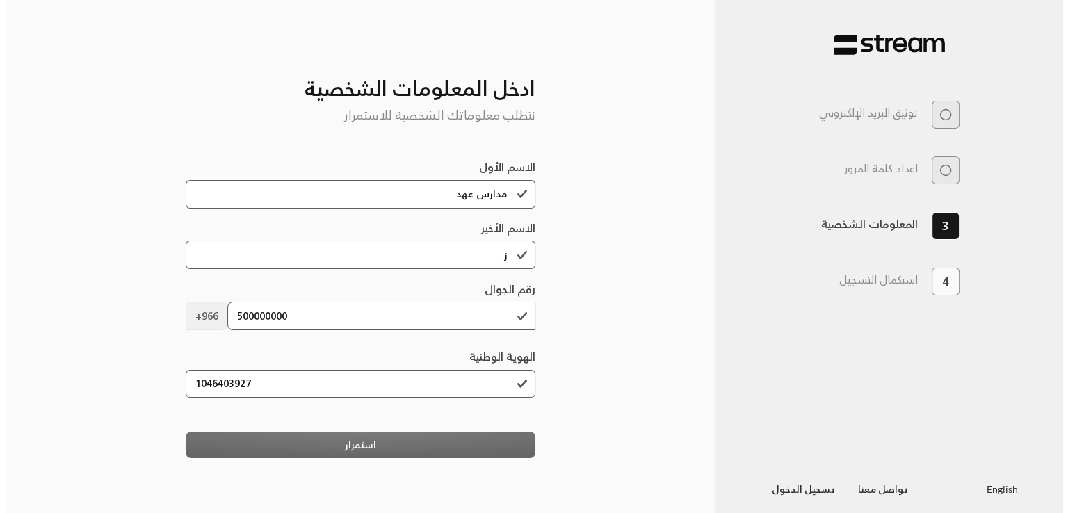
scroll to position [0, 0]
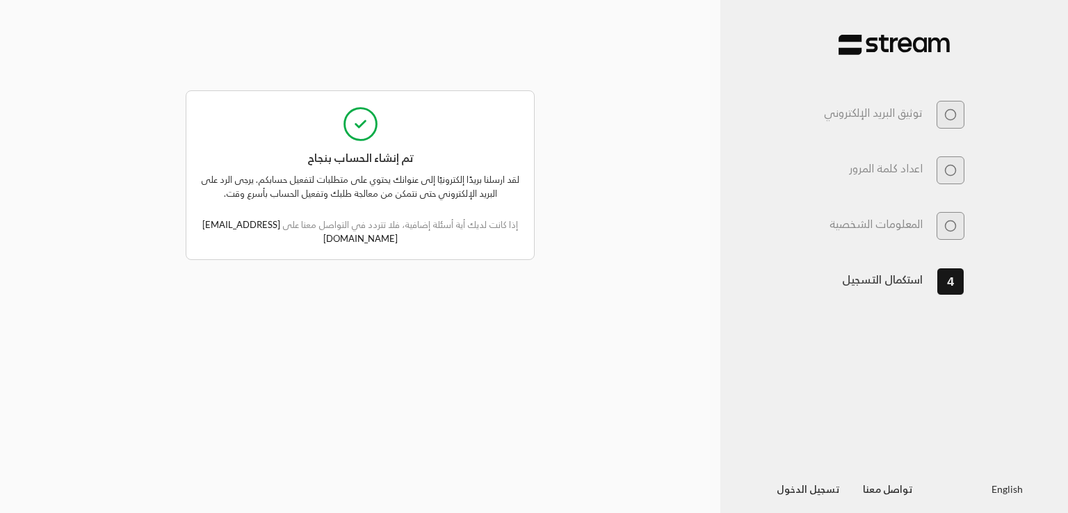
click at [13, 180] on div "أدخل رمز OTP المرسل إلى بريدك الإلكتروني أدخل الرمز الذي أرسلناه إلى عنوان بريد…" at bounding box center [360, 257] width 720 height 468
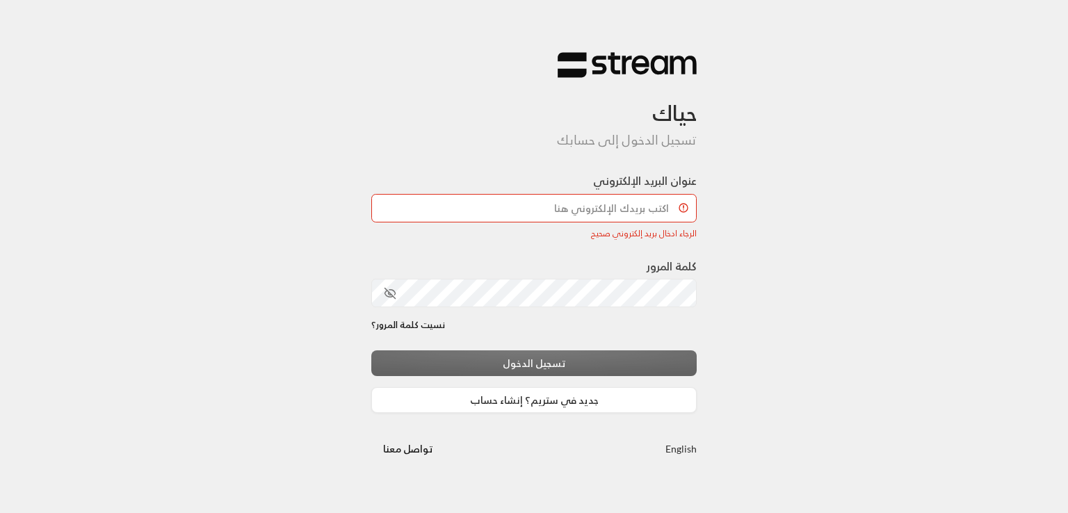
type input "v"
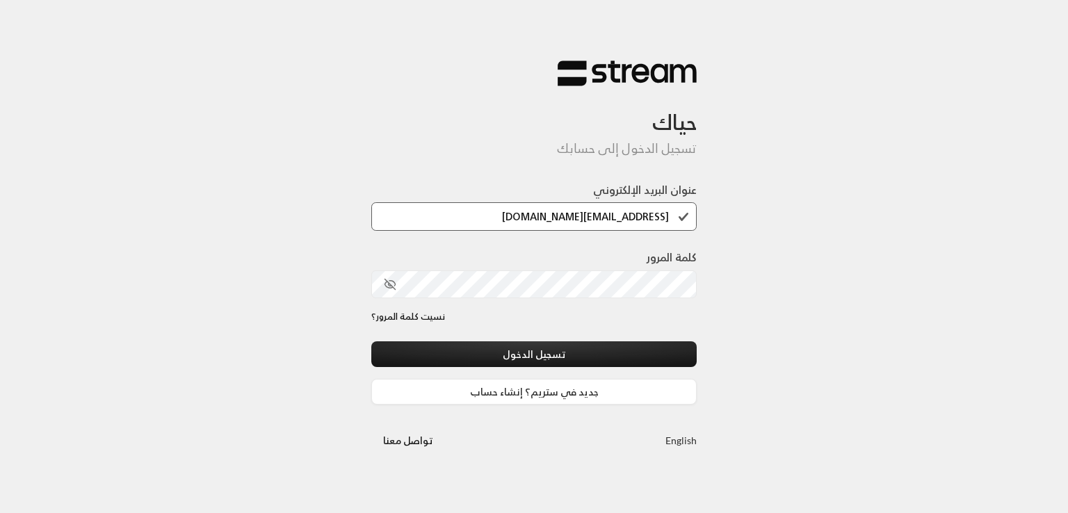
type input "[EMAIL_ADDRESS][DOMAIN_NAME]"
click at [385, 284] on icon "toggle password visibility" at bounding box center [389, 285] width 8 height 6
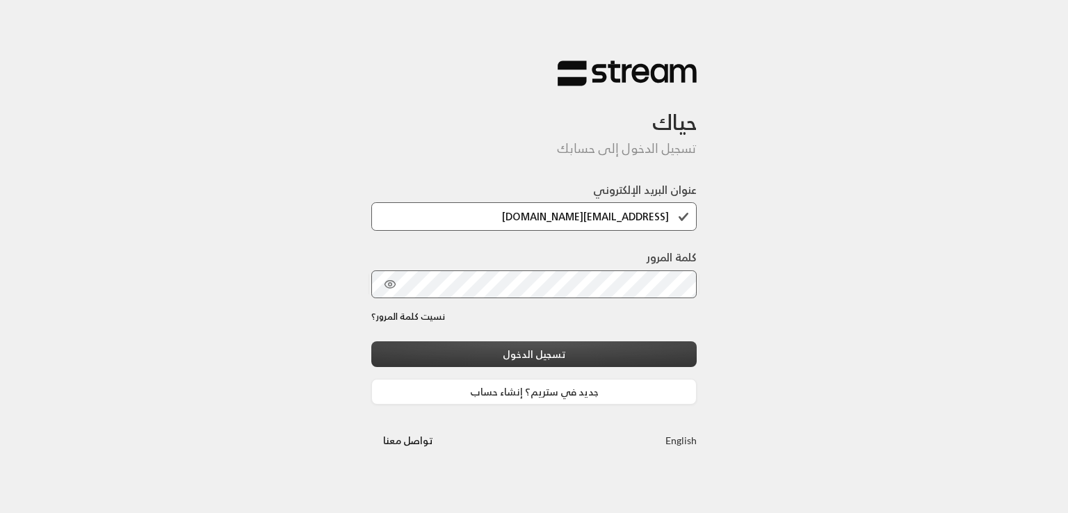
click at [518, 361] on button "تسجيل الدخول" at bounding box center [533, 354] width 325 height 26
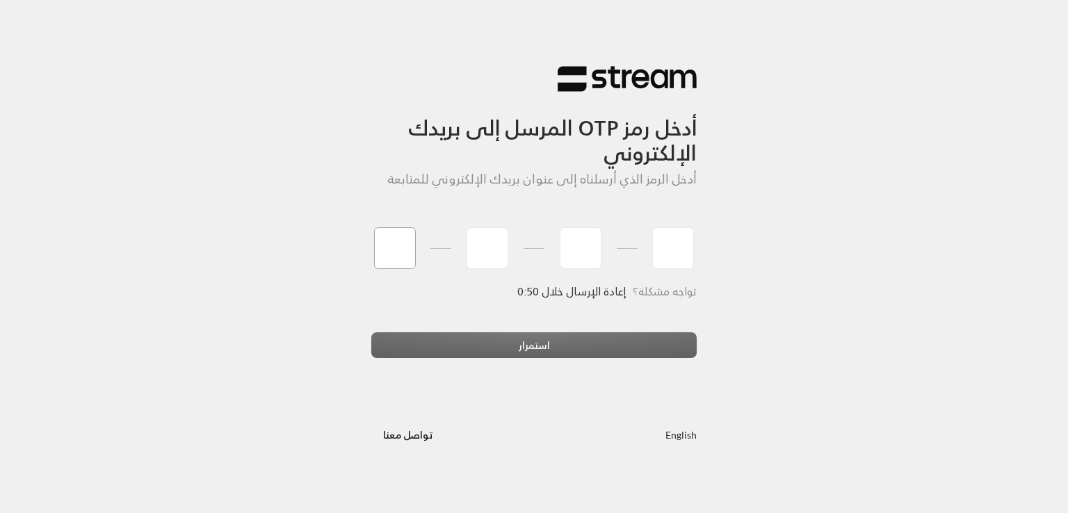
type input "7"
type input "3"
type input "8"
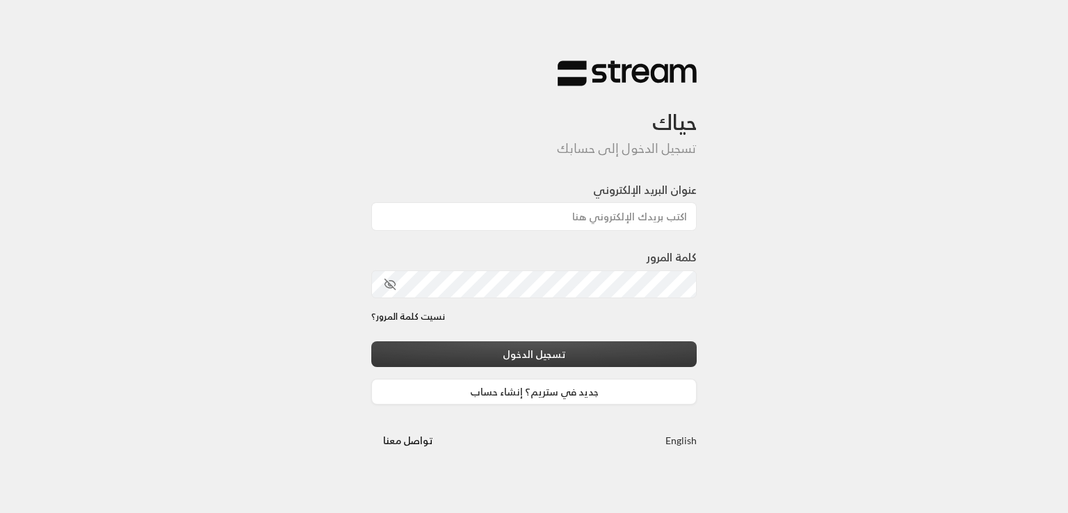
click at [555, 355] on button "تسجيل الدخول" at bounding box center [533, 354] width 325 height 26
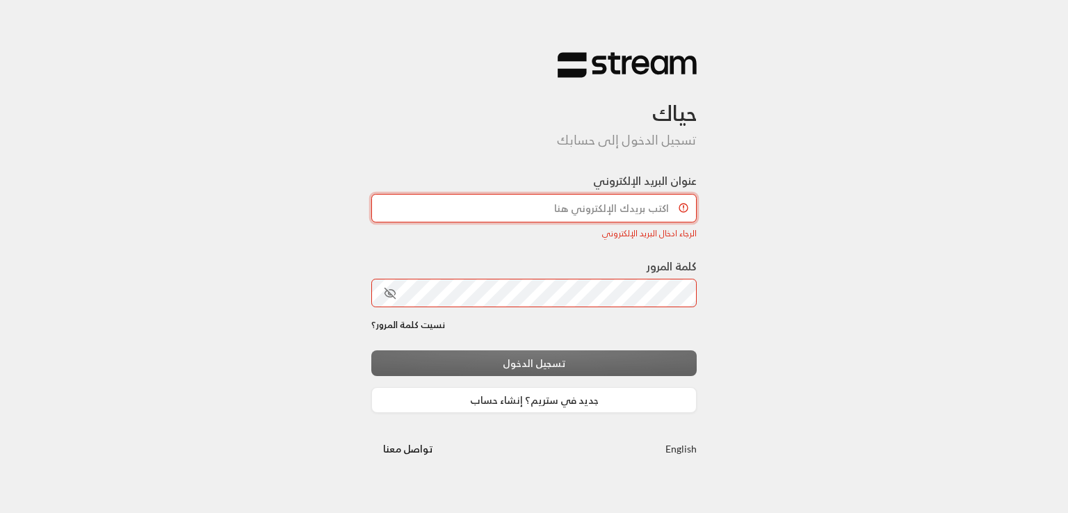
click at [588, 211] on input "عنوان البريد الإلكتروني" at bounding box center [533, 208] width 325 height 29
paste input "[EMAIL_ADDRESS][DOMAIN_NAME]"
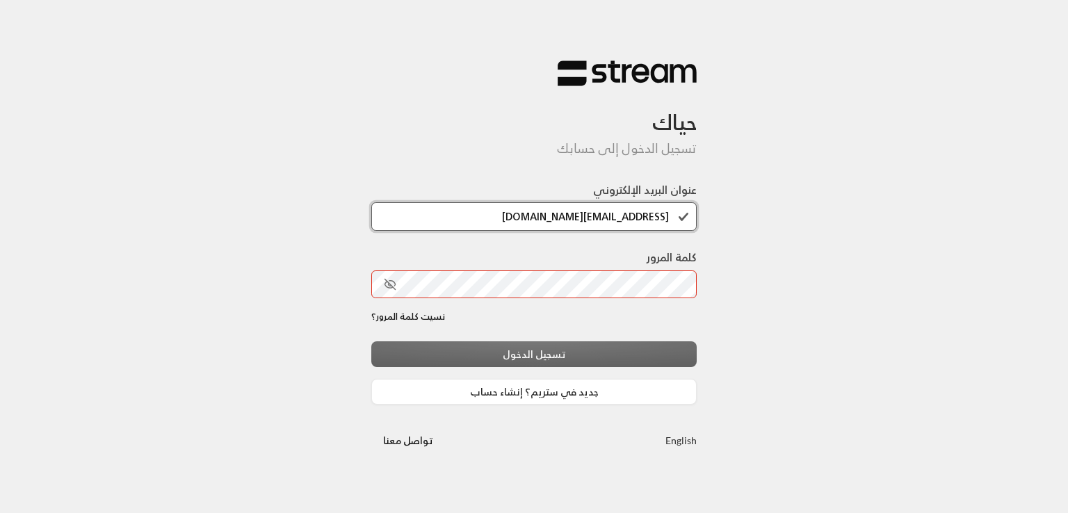
type input "[EMAIL_ADDRESS][DOMAIN_NAME]"
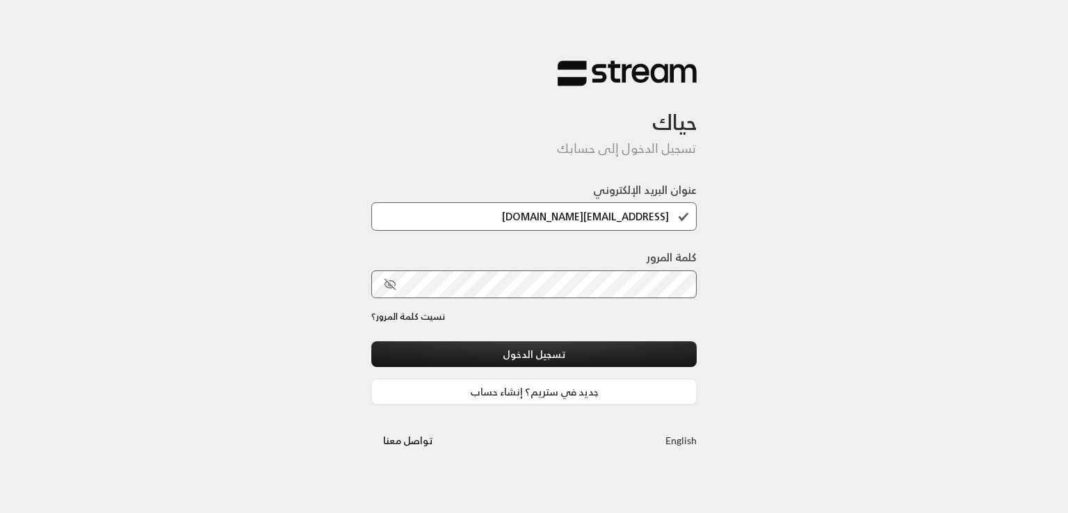
click at [394, 282] on icon "toggle password visibility" at bounding box center [390, 284] width 13 height 13
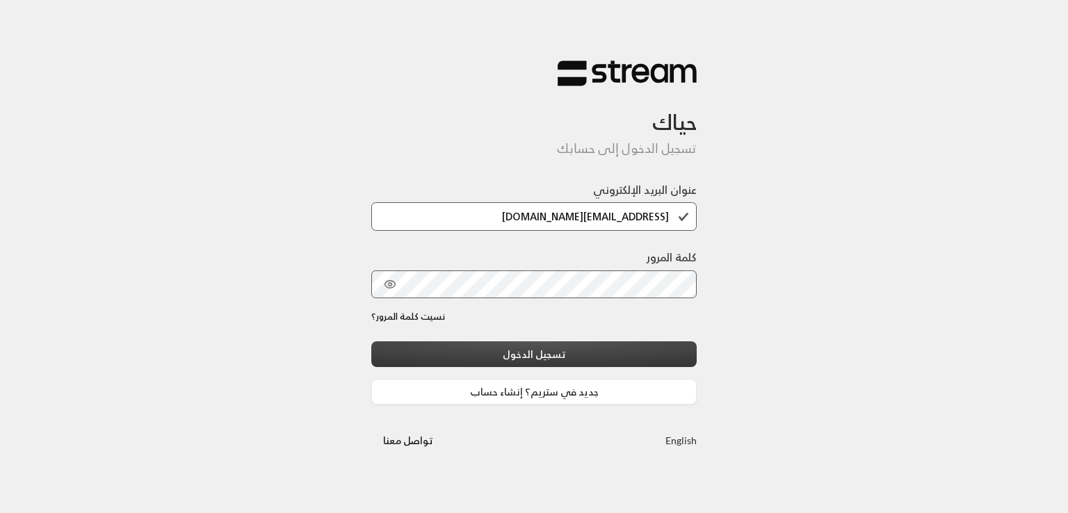
click at [534, 356] on button "تسجيل الدخول" at bounding box center [533, 354] width 325 height 26
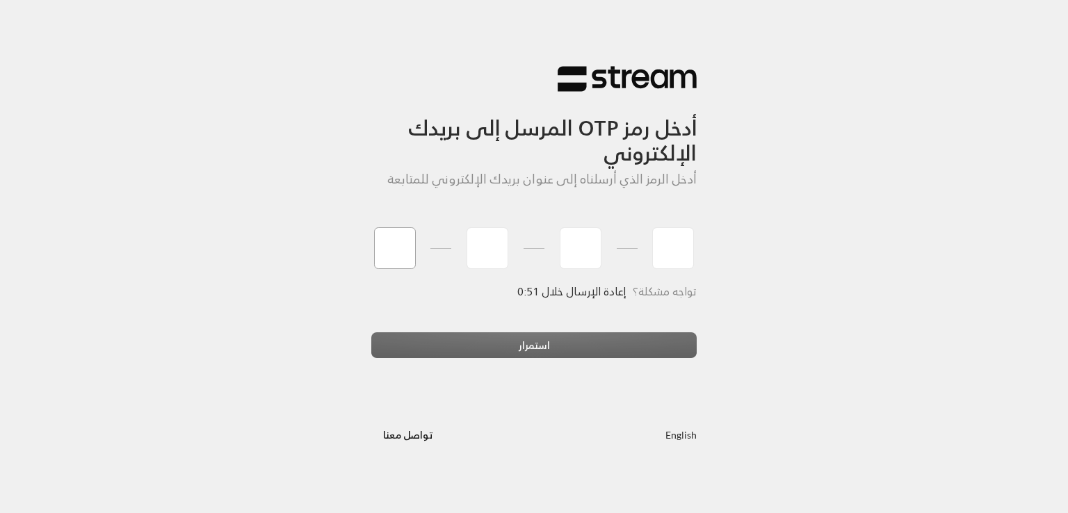
type input "5"
type input "4"
type input "6"
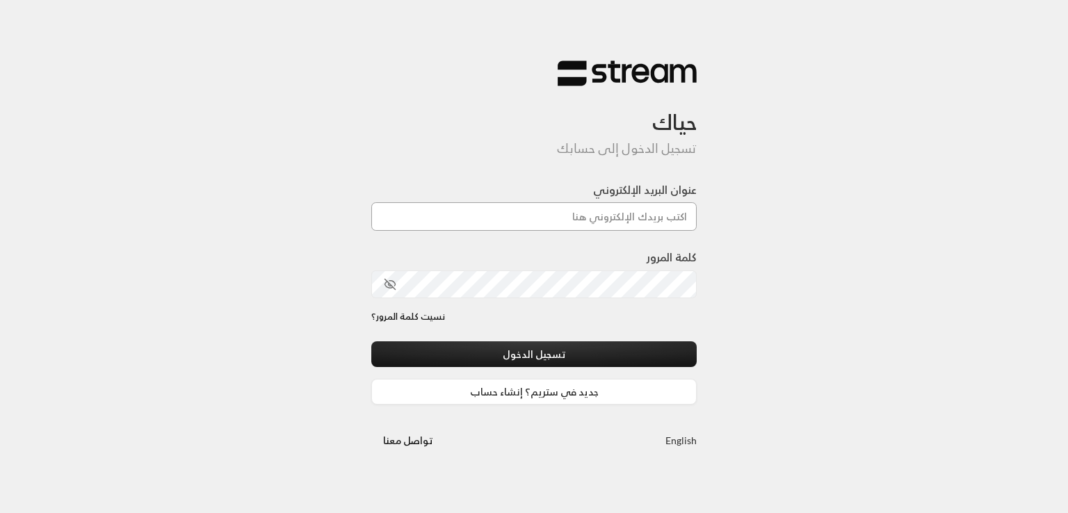
click at [436, 226] on input "عنوان البريد الإلكتروني" at bounding box center [533, 216] width 325 height 29
paste input "[EMAIL_ADDRESS][DOMAIN_NAME]"
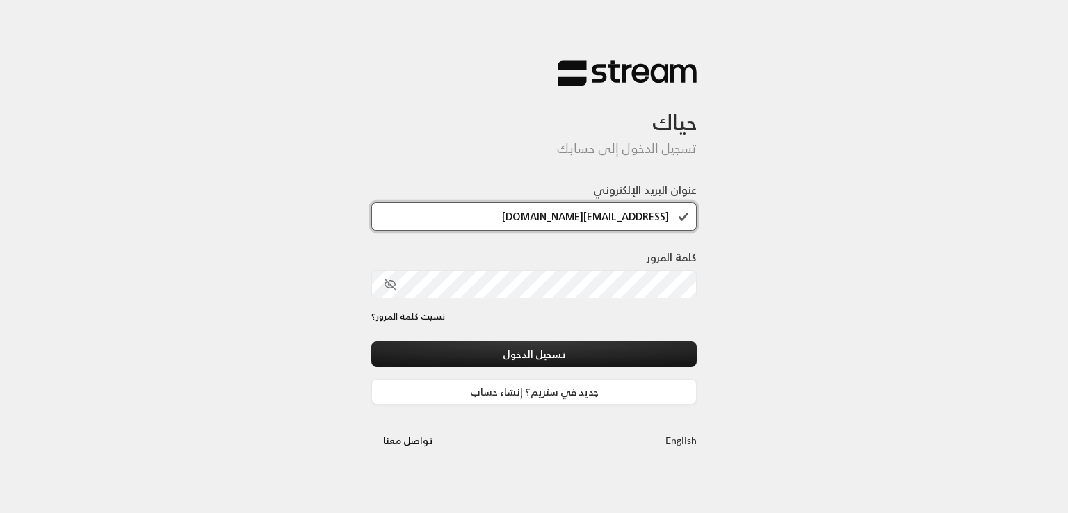
type input "[EMAIL_ADDRESS][DOMAIN_NAME]"
click at [387, 286] on icon "toggle password visibility" at bounding box center [390, 284] width 13 height 13
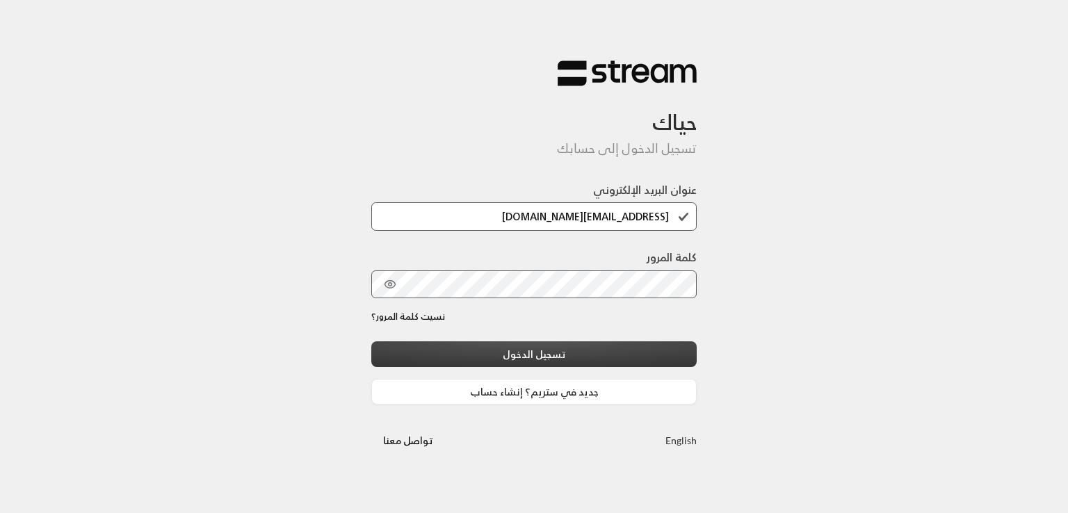
click at [476, 362] on button "تسجيل الدخول" at bounding box center [533, 354] width 325 height 26
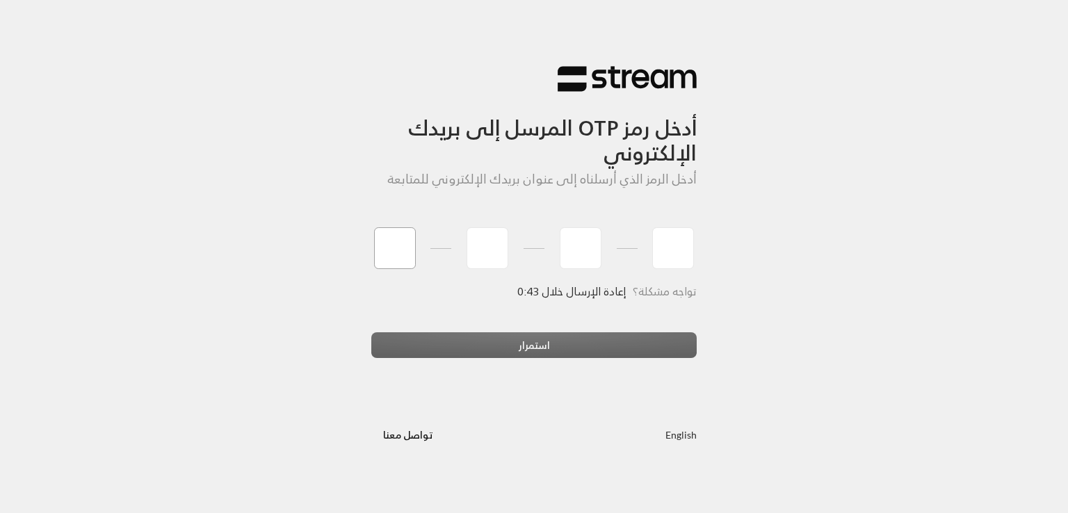
type input "1"
type input "5"
type input "7"
type input "6"
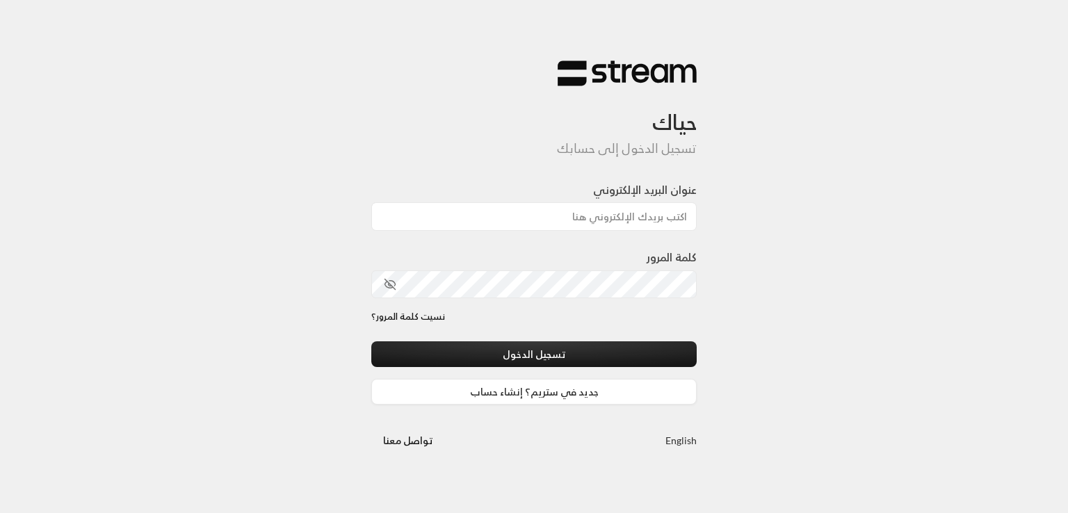
click at [951, 300] on div "حياك تسجيل الدخول إلى حسابك عنوان البريد الإلكتروني كلمة المرور نسيت كلمة المرو…" at bounding box center [534, 256] width 1068 height 513
click at [611, 220] on input "عنوان البريد الإلكتروني" at bounding box center [533, 216] width 325 height 29
click at [339, 209] on div "حياك تسجيل الدخول إلى حسابك عنوان البريد الإلكتروني كلمة المرور نسيت كلمة المرو…" at bounding box center [534, 256] width 1068 height 513
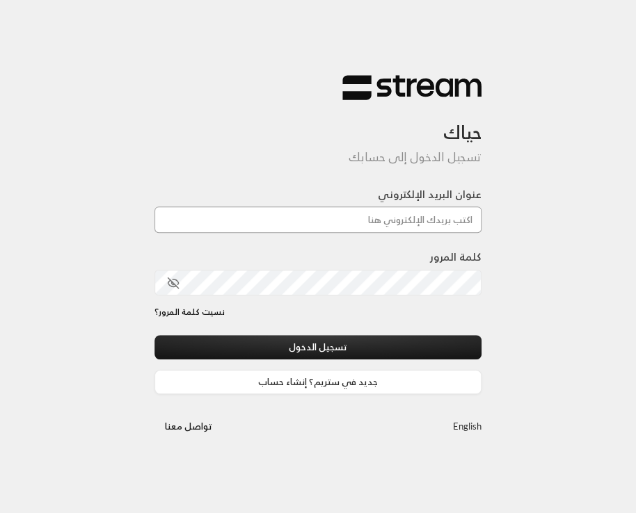
click at [398, 225] on input "عنوان البريد الإلكتروني" at bounding box center [317, 220] width 327 height 26
click at [491, 210] on div "حياك تسجيل الدخول إلى حسابك عنوان البريد الإلكتروني كلمة المرور نسيت كلمة المرو…" at bounding box center [318, 256] width 636 height 513
click at [450, 225] on input "عنوان البريد الإلكتروني" at bounding box center [317, 220] width 327 height 26
paste input "[EMAIL_ADDRESS][DOMAIN_NAME]"
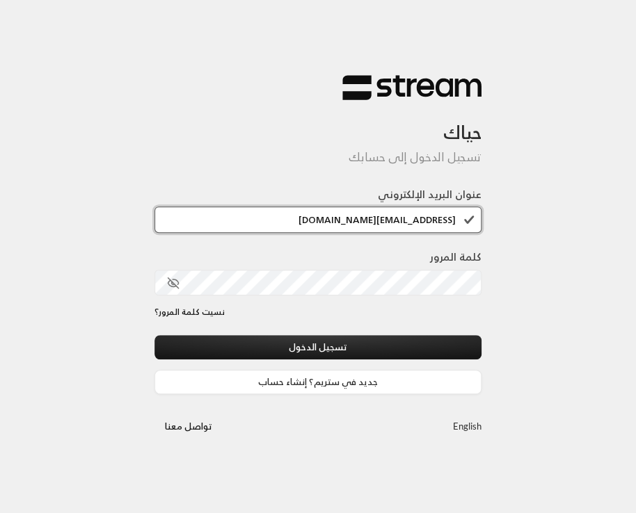
type input "[EMAIL_ADDRESS][DOMAIN_NAME]"
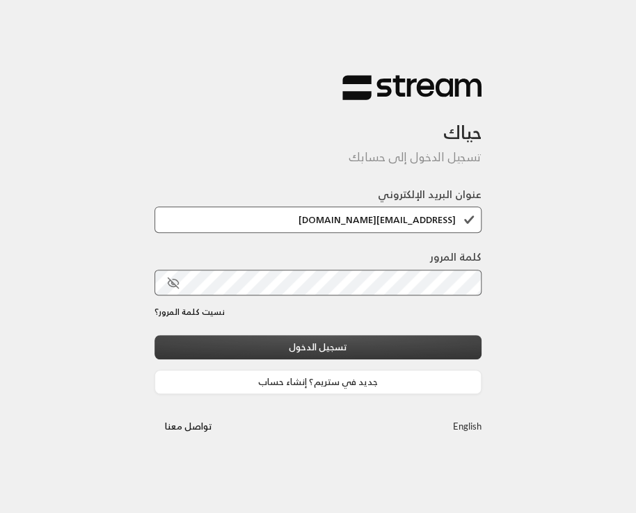
click at [438, 343] on button "تسجيل الدخول" at bounding box center [317, 347] width 327 height 24
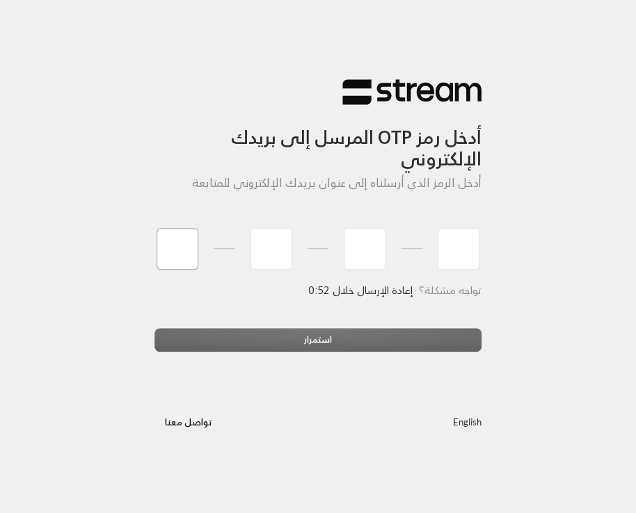
type input "9"
type input "1"
type input "7"
type input "3"
